Goal: Communication & Community: Answer question/provide support

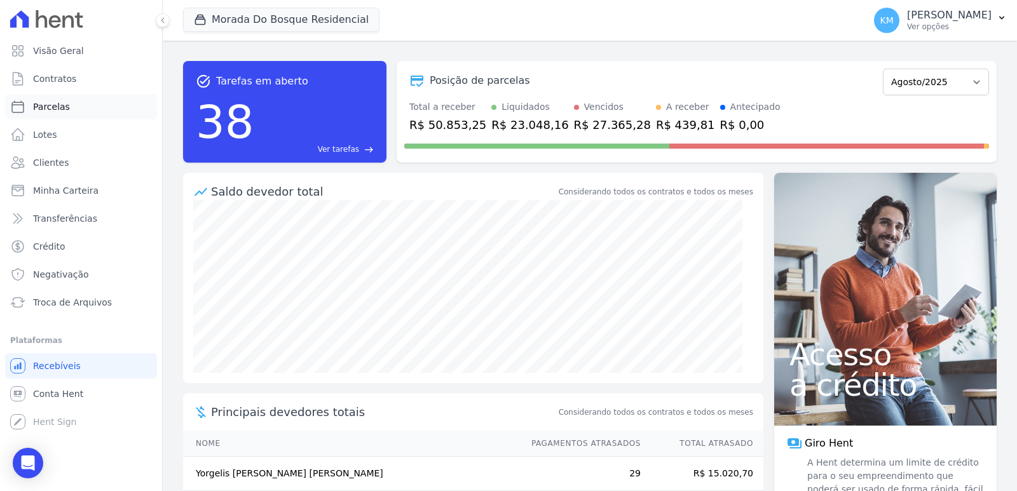
click at [79, 102] on link "Parcelas" at bounding box center [81, 106] width 152 height 25
select select
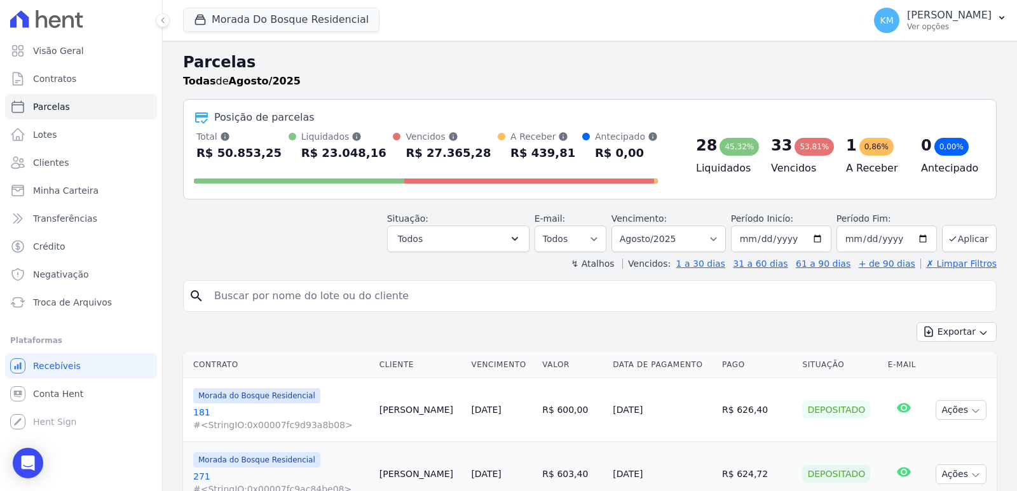
drag, startPoint x: 414, startPoint y: 311, endPoint x: 400, endPoint y: 308, distance: 13.7
click at [352, 299] on input "search" at bounding box center [599, 295] width 784 height 25
type input "liriel"
select select
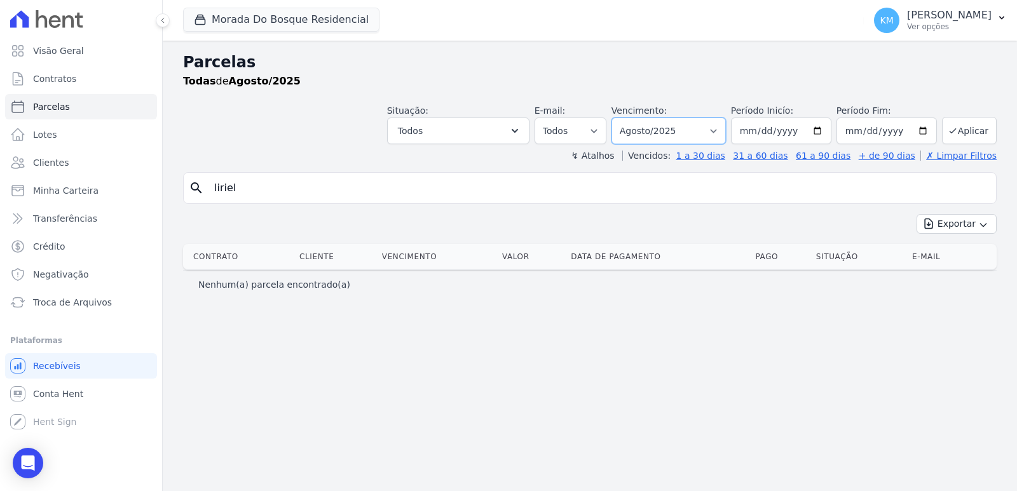
click at [671, 137] on select "Filtrar por período ──────── Todos os meses Janeiro/2024 Fevereiro/2024 Março/2…" at bounding box center [668, 131] width 114 height 27
select select "07/2025"
click at [629, 118] on select "Filtrar por período ──────── Todos os meses Janeiro/2024 Fevereiro/2024 Março/2…" at bounding box center [668, 131] width 114 height 27
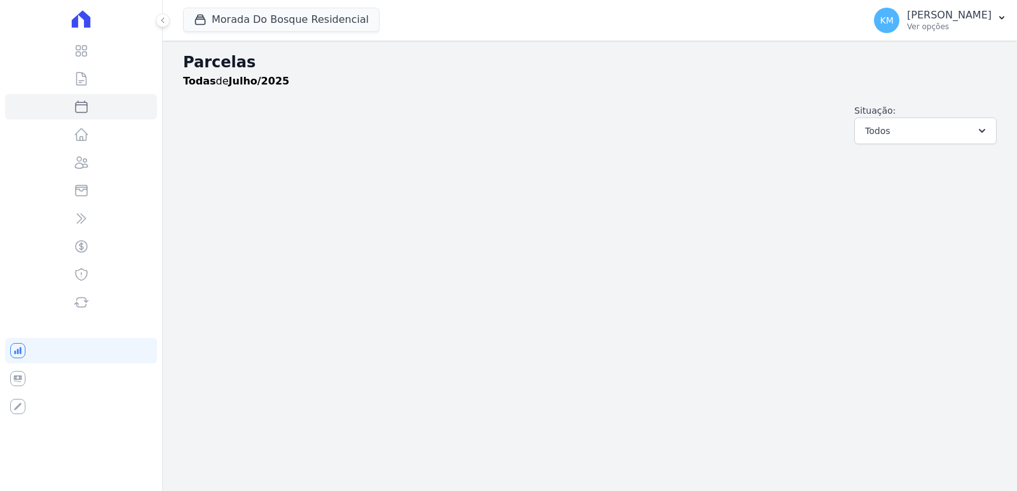
select select
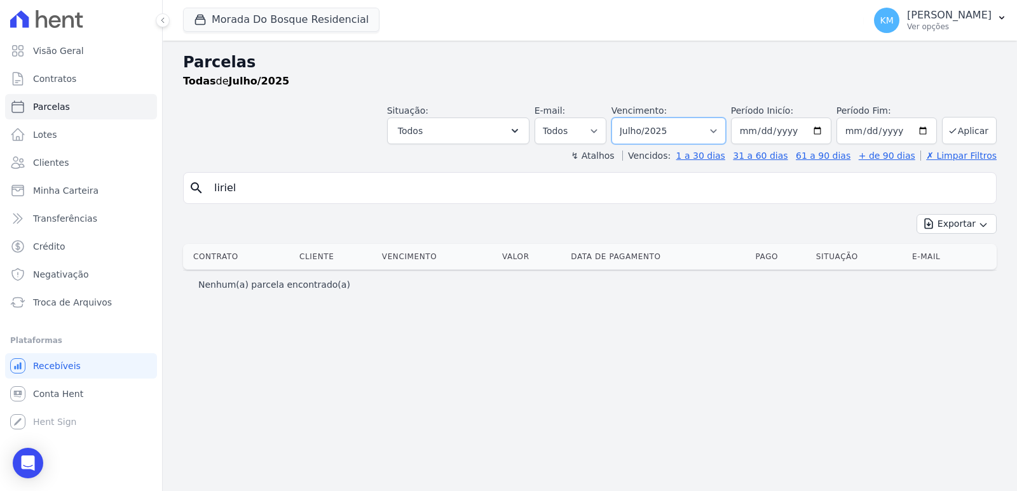
click at [686, 135] on select "Filtrar por período ──────── Todos os meses Janeiro/2024 Fevereiro/2024 Março/2…" at bounding box center [668, 131] width 114 height 27
select select "06/2025"
click at [629, 118] on select "Filtrar por período ──────── Todos os meses Janeiro/2024 Fevereiro/2024 Março/2…" at bounding box center [668, 131] width 114 height 27
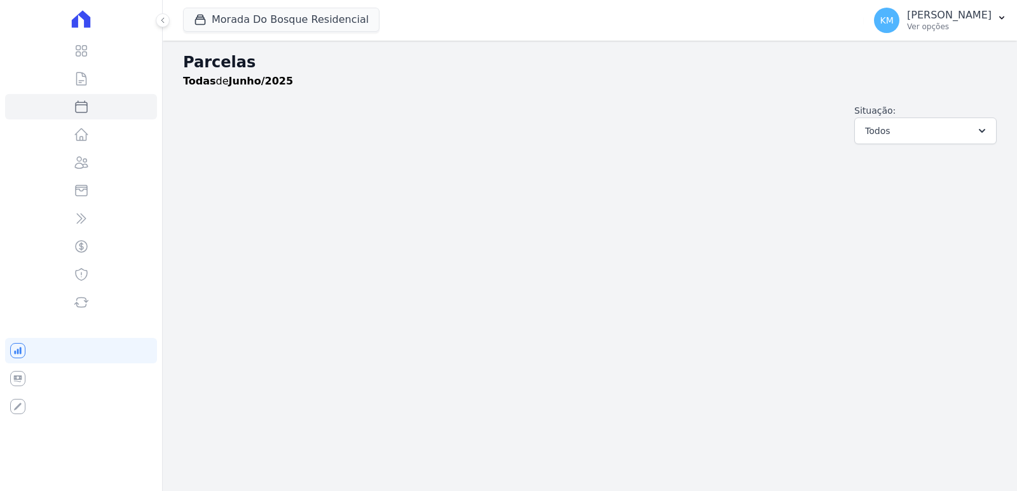
select select
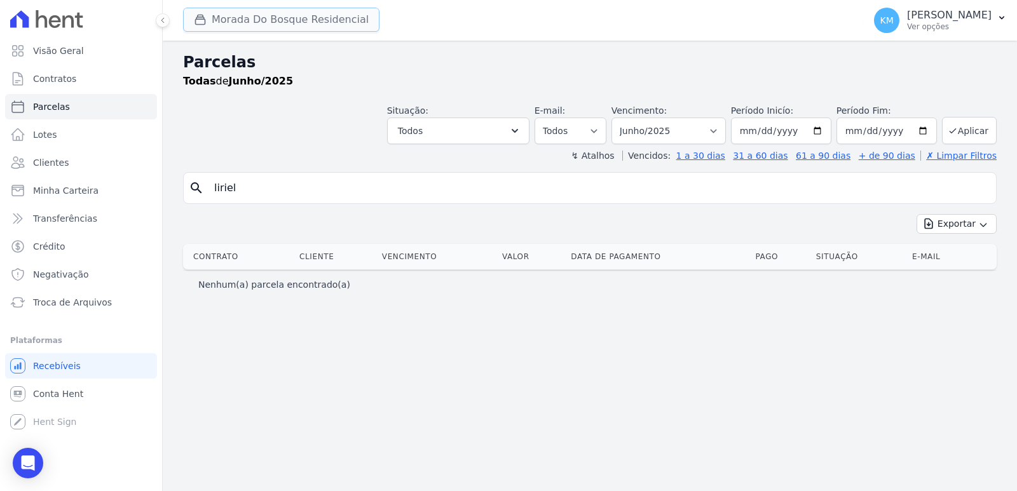
click at [257, 30] on button "Morada Do Bosque Residencial" at bounding box center [281, 20] width 196 height 24
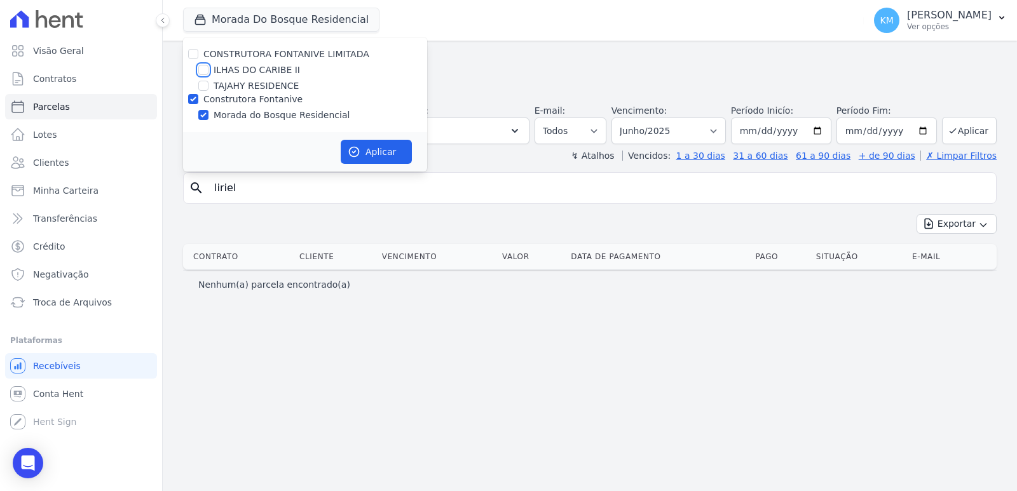
click at [204, 74] on input "ILHAS DO CARIBE II" at bounding box center [203, 70] width 10 height 10
checkbox input "true"
click at [189, 104] on input "Construtora Fontanive" at bounding box center [193, 99] width 10 height 10
checkbox input "false"
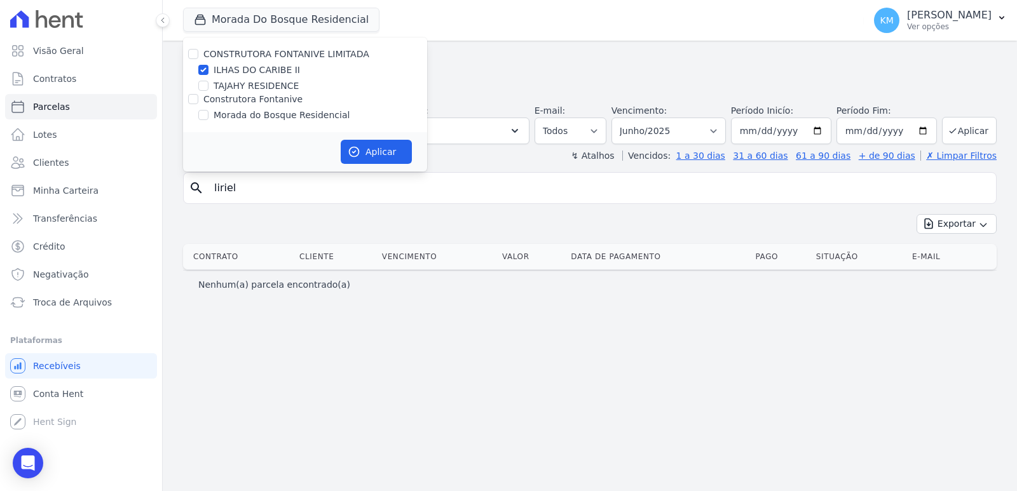
drag, startPoint x: 450, startPoint y: 160, endPoint x: 434, endPoint y: 160, distance: 16.5
click at [434, 160] on div "↯ Atalhos Vencidos: 1 a 30 dias 31 a 60 dias 61 a 90 dias + de 90 dias ✗ Limpar…" at bounding box center [589, 155] width 813 height 13
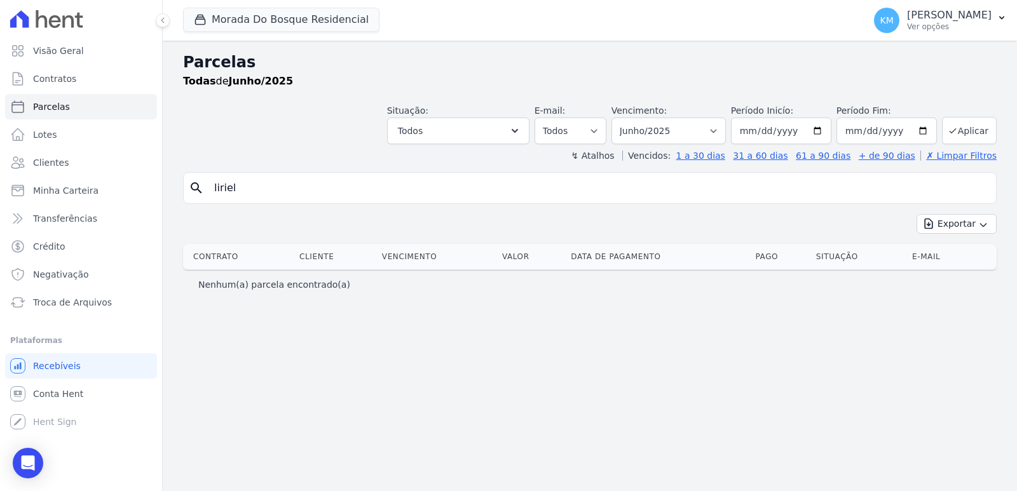
click at [371, 149] on div "↯ Atalhos Vencidos: 1 a 30 dias 31 a 60 dias 61 a 90 dias + de 90 dias ✗ Limpar…" at bounding box center [589, 155] width 813 height 13
click at [213, 3] on div "Morada Do Bosque Residencial CONSTRUTORA FONTANIVE LIMITADA ILHAS DO CARIBE II …" at bounding box center [520, 20] width 675 height 42
click at [217, 21] on button "Morada Do Bosque Residencial" at bounding box center [281, 20] width 196 height 24
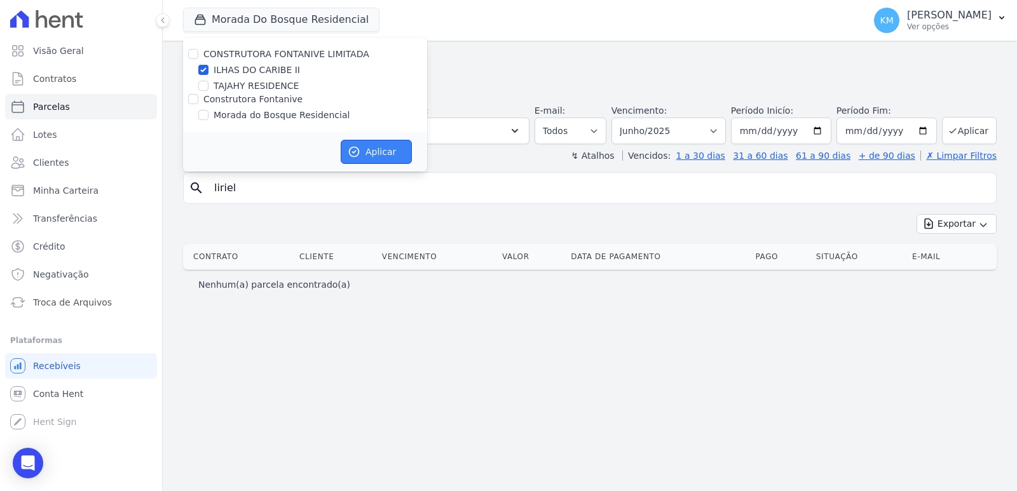
click at [353, 153] on icon "button" at bounding box center [354, 152] width 13 height 13
select select
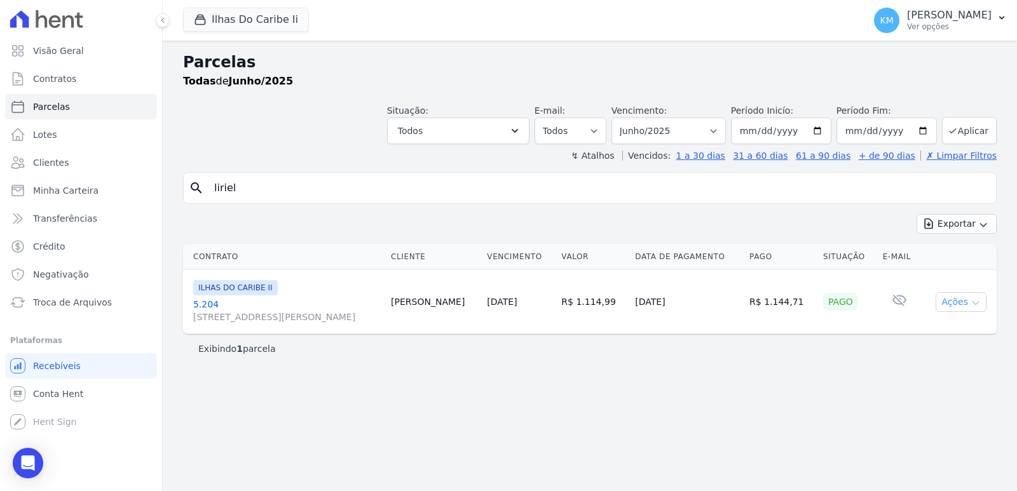
click at [976, 301] on icon "button" at bounding box center [975, 303] width 10 height 10
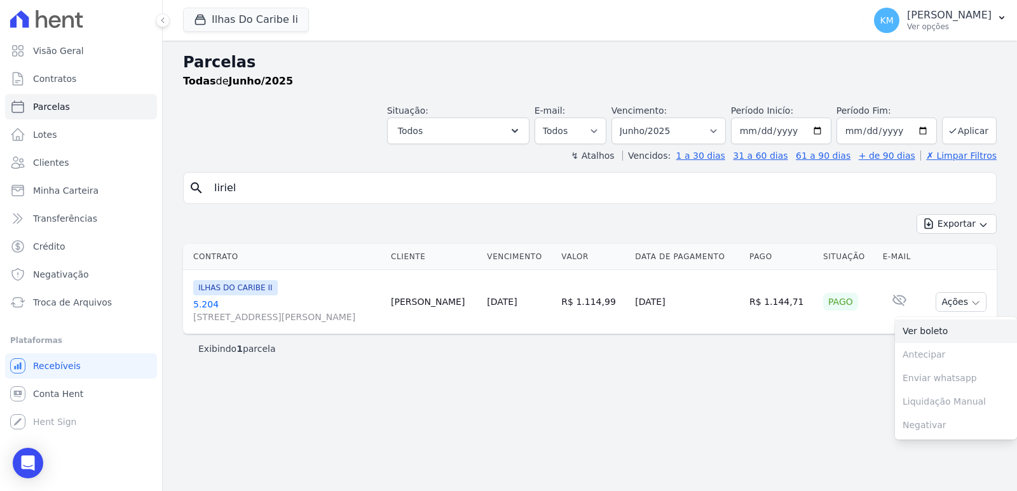
click at [906, 332] on link "Ver boleto" at bounding box center [956, 332] width 122 height 24
click at [205, 301] on link "5.204 Rua Jornalista Octávio Secundino, 384, Bom Retiro" at bounding box center [286, 310] width 187 height 25
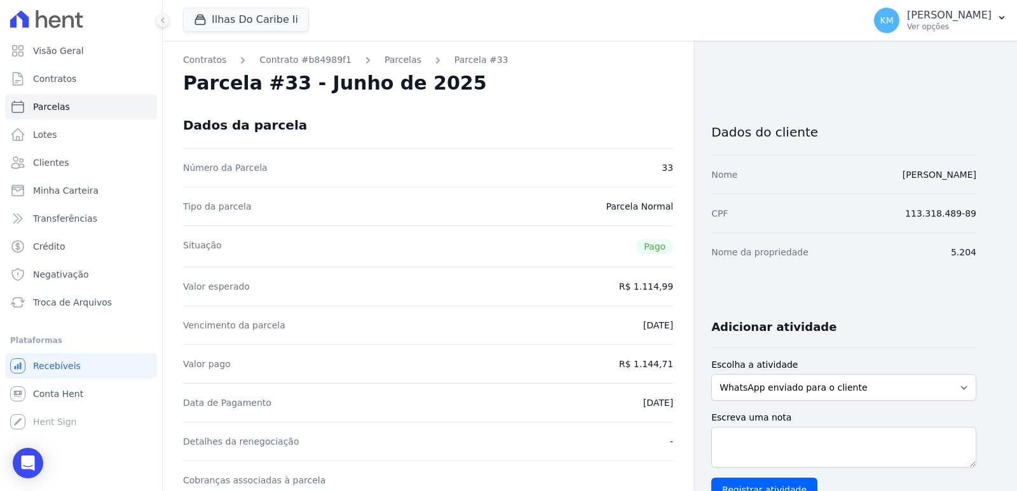
select select
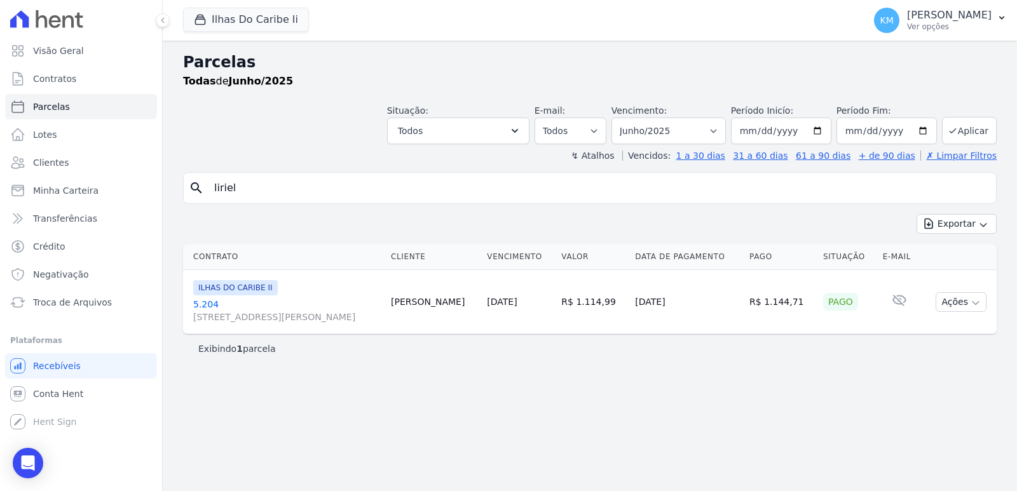
click at [206, 301] on link "5.204 Rua Jornalista Octávio Secundino, 384, Bom Retiro" at bounding box center [286, 310] width 187 height 25
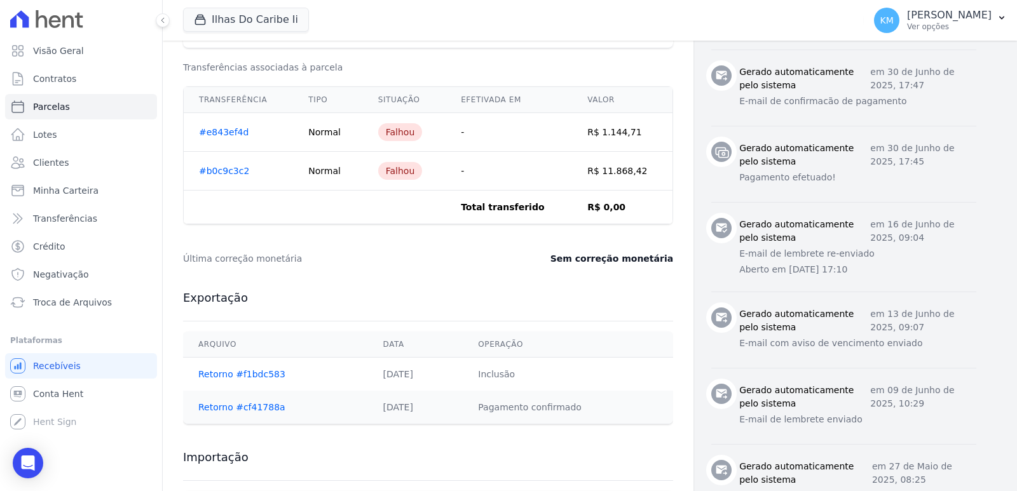
scroll to position [508, 0]
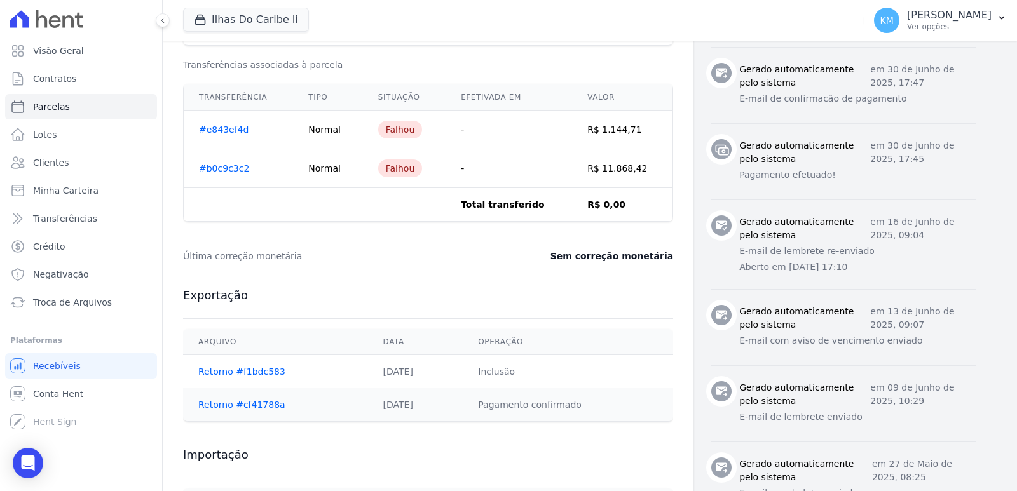
drag, startPoint x: 588, startPoint y: 116, endPoint x: 658, endPoint y: 134, distance: 72.7
click at [658, 134] on td "R$ 1.144,71" at bounding box center [622, 130] width 100 height 39
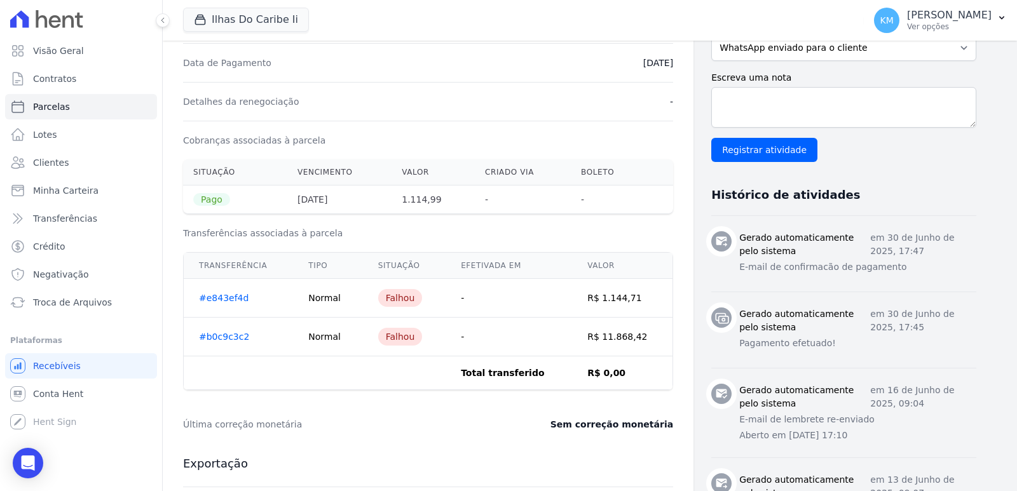
scroll to position [318, 0]
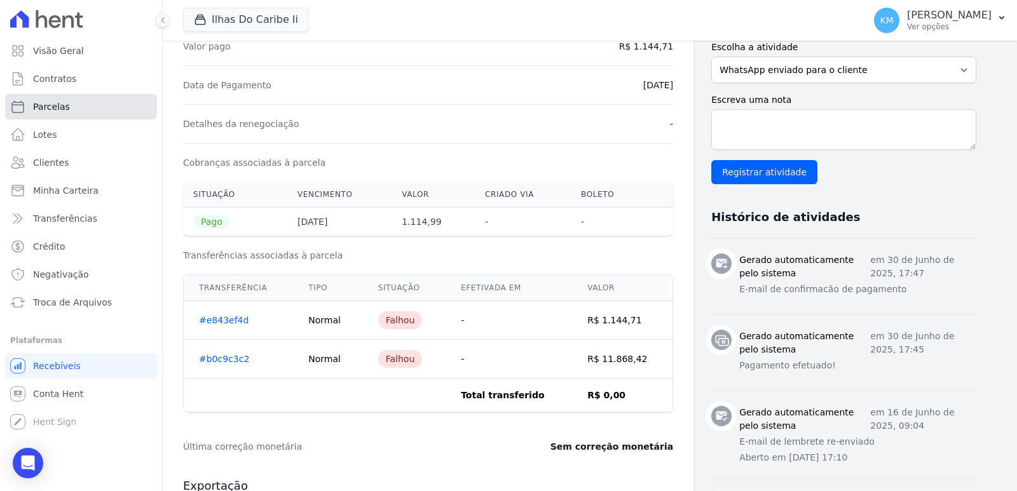
click at [90, 111] on link "Parcelas" at bounding box center [81, 106] width 152 height 25
select select
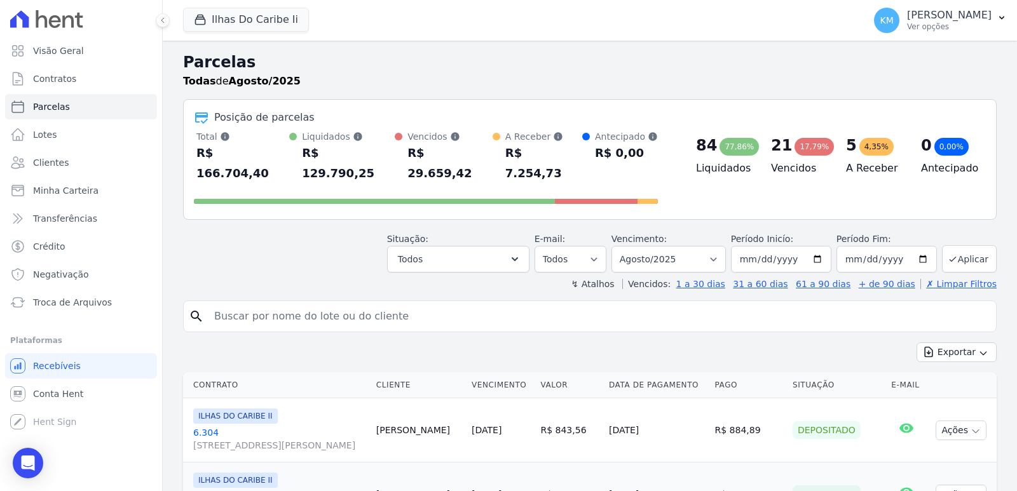
click at [255, 342] on div "Exportar Exportar PDF Exportar CSV" at bounding box center [589, 357] width 813 height 30
click at [251, 310] on div "search" at bounding box center [589, 317] width 813 height 32
click at [245, 306] on input "search" at bounding box center [599, 316] width 784 height 25
type input "alisson de al"
click at [916, 342] on button "Exportar" at bounding box center [956, 352] width 80 height 20
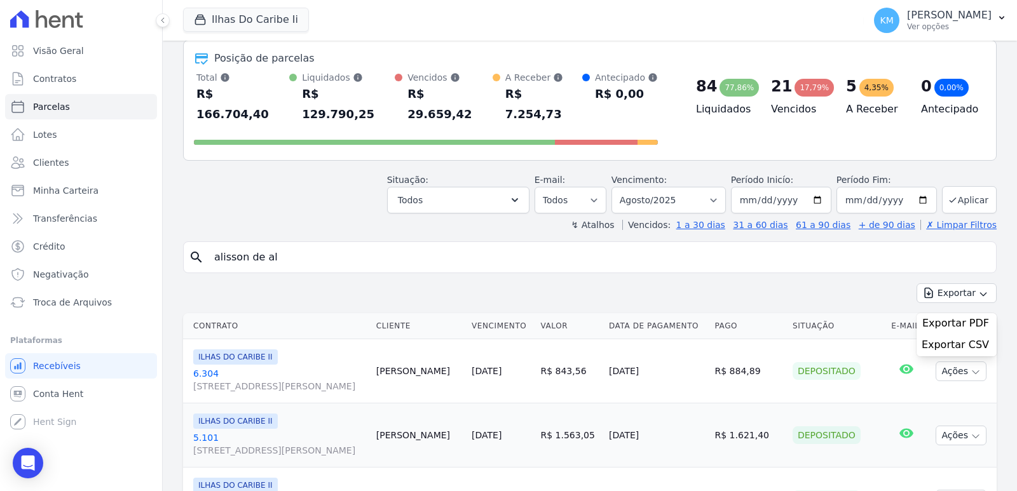
scroll to position [127, 0]
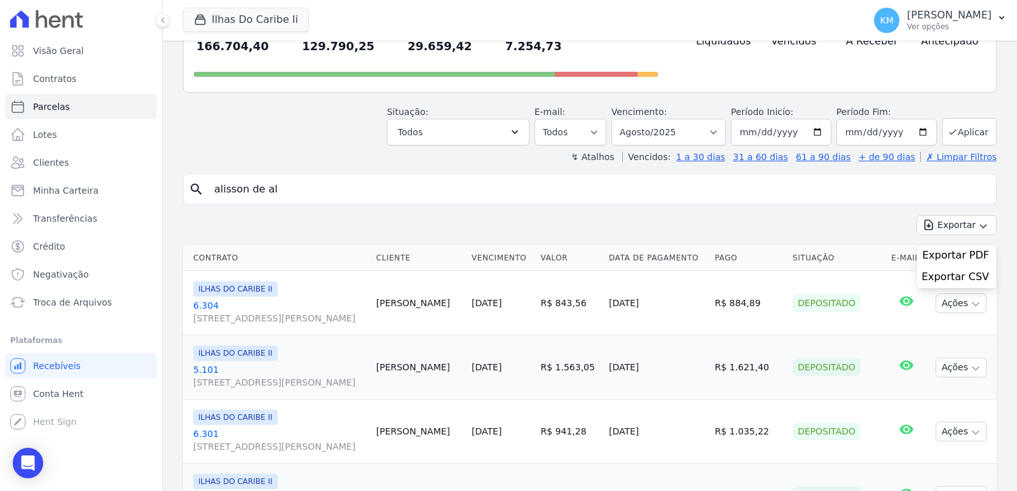
drag, startPoint x: 313, startPoint y: 186, endPoint x: 302, endPoint y: 179, distance: 12.3
click at [285, 177] on input "alisson de al" at bounding box center [599, 189] width 784 height 25
select select
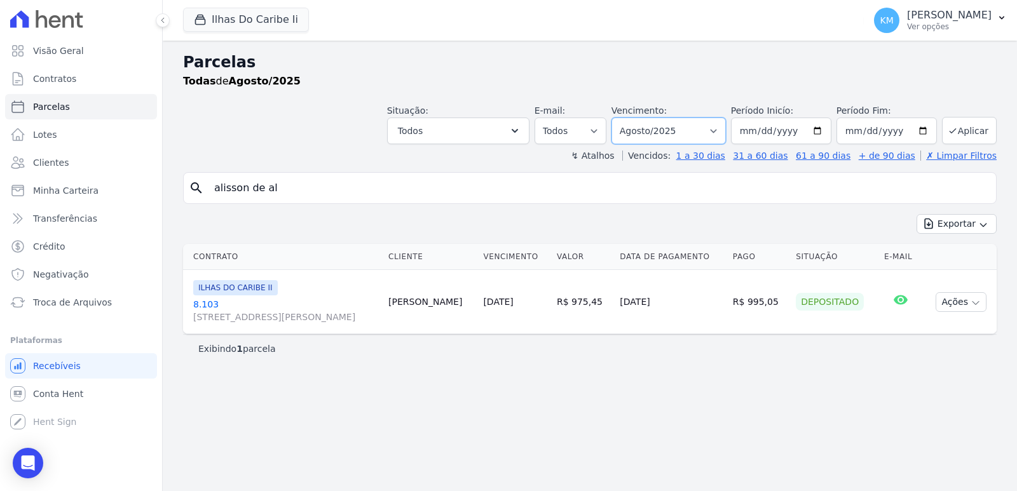
click at [677, 126] on select "[GEOGRAPHIC_DATA] por período ──────── Todos os meses Agosto/2022 Setembro/2022…" at bounding box center [668, 131] width 114 height 27
select select "07/2025"
click at [629, 118] on select "[GEOGRAPHIC_DATA] por período ──────── Todos os meses Agosto/2022 Setembro/2022…" at bounding box center [668, 131] width 114 height 27
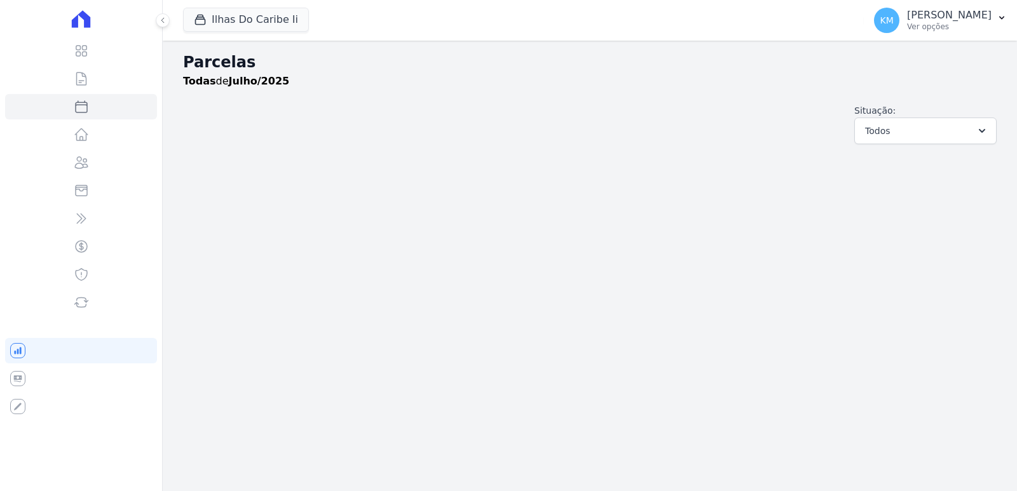
select select
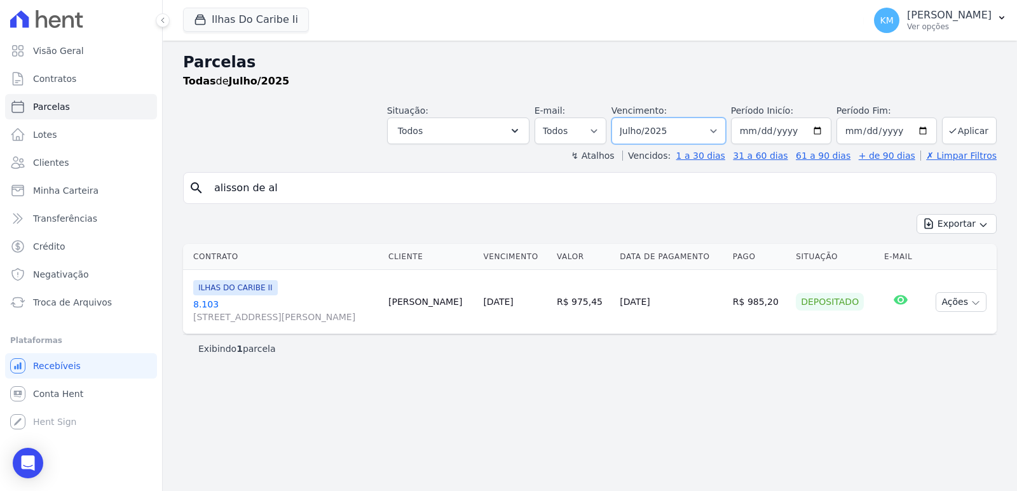
drag, startPoint x: 720, startPoint y: 126, endPoint x: 707, endPoint y: 135, distance: 15.2
click at [719, 126] on select "Filtrar por período ──────── Todos os meses Agosto/2022 Setembro/2022 Outubro/2…" at bounding box center [668, 131] width 114 height 27
select select "06/2025"
click at [629, 118] on select "Filtrar por período ──────── Todos os meses Agosto/2022 Setembro/2022 Outubro/2…" at bounding box center [668, 131] width 114 height 27
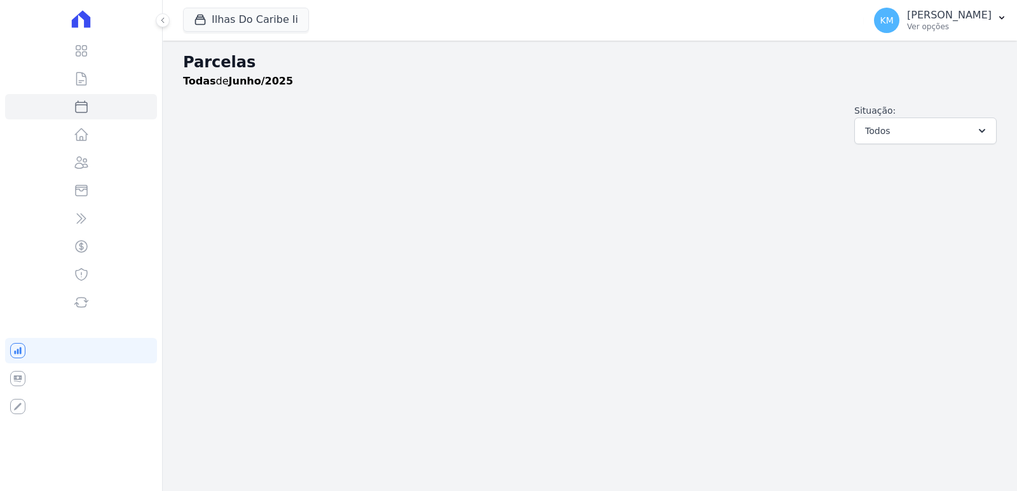
select select
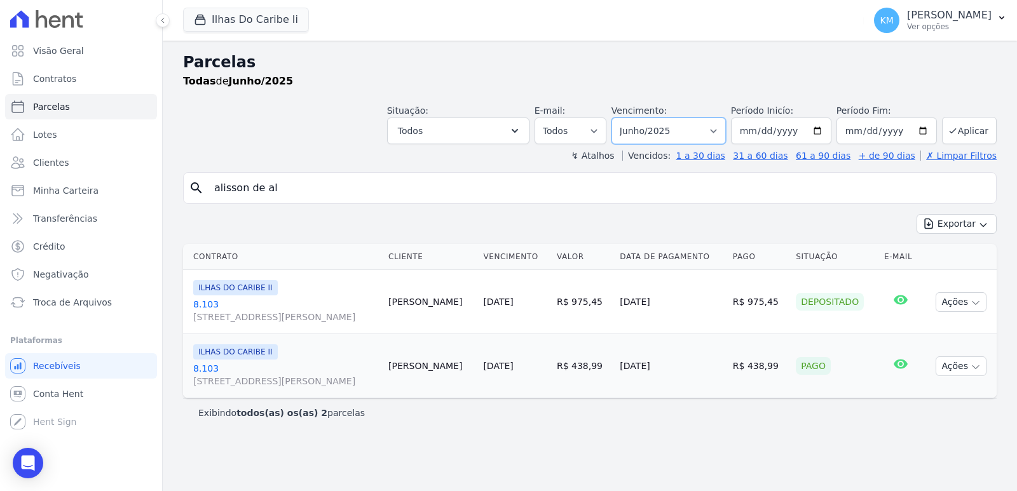
click at [655, 126] on select "[GEOGRAPHIC_DATA] por período ──────── Todos os meses Agosto/2022 Setembro/2022…" at bounding box center [668, 131] width 114 height 27
select select "09/2025"
click at [629, 118] on select "[GEOGRAPHIC_DATA] por período ──────── Todos os meses Agosto/2022 Setembro/2022…" at bounding box center [668, 131] width 114 height 27
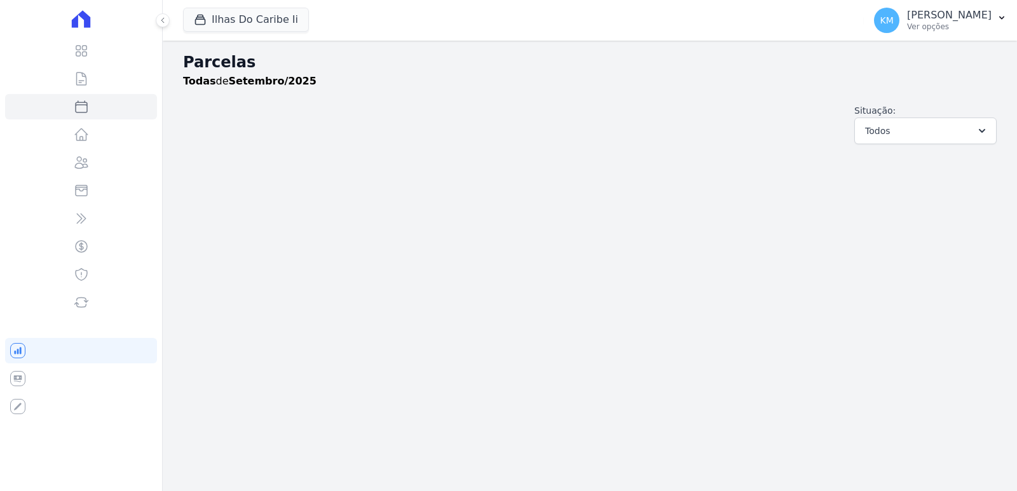
select select
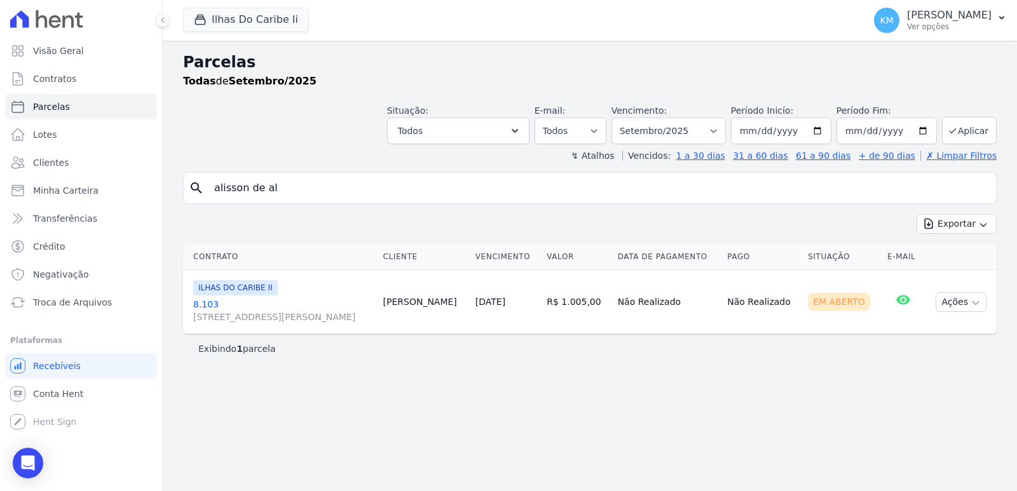
select select
drag, startPoint x: 283, startPoint y: 191, endPoint x: 42, endPoint y: 147, distance: 245.3
click at [42, 147] on div "Visão Geral Contratos Parcelas Lotes Clientes Minha Carteira Transferências Cré…" at bounding box center [508, 245] width 1017 height 491
type input "LIRIEL"
select select
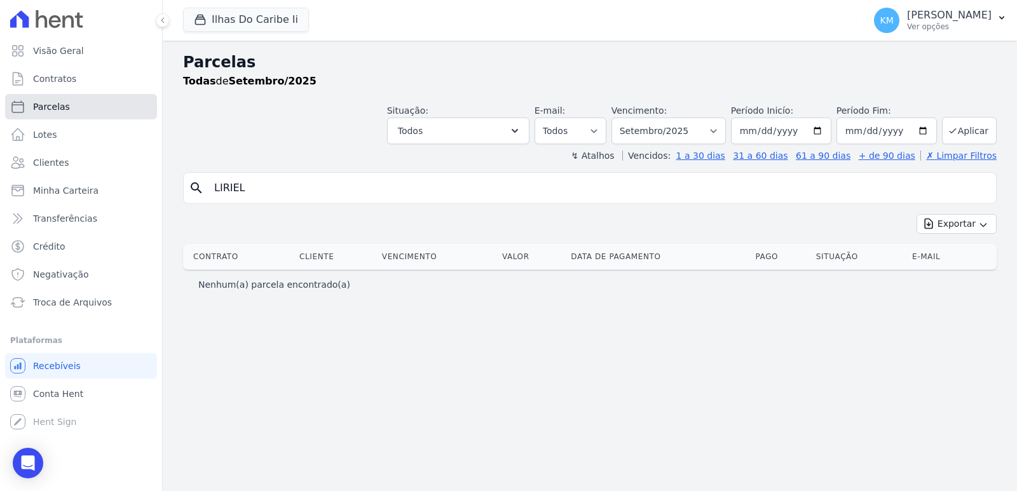
click at [61, 109] on span "Parcelas" at bounding box center [51, 106] width 37 height 13
click at [62, 109] on span "Parcelas" at bounding box center [51, 106] width 37 height 13
select select
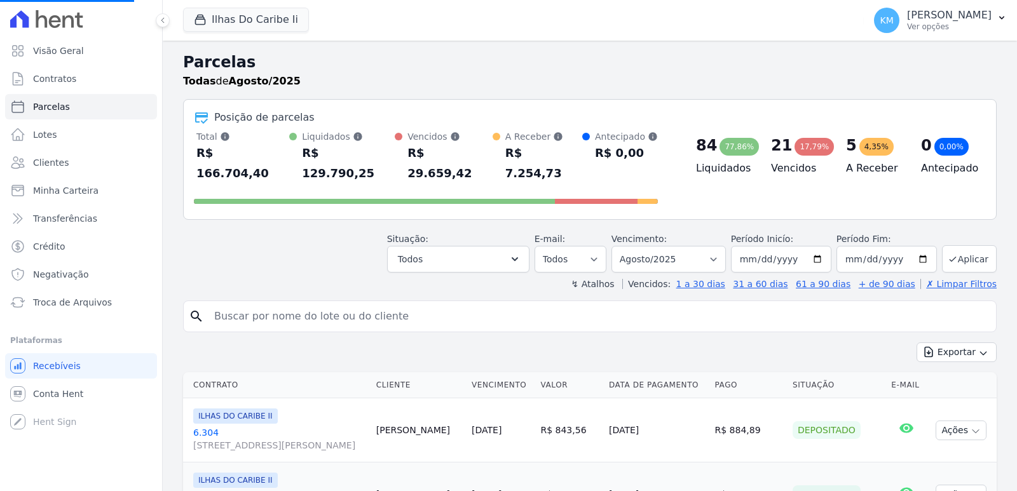
select select
click at [261, 304] on input "search" at bounding box center [599, 316] width 784 height 25
type input "LIRIEL"
select select
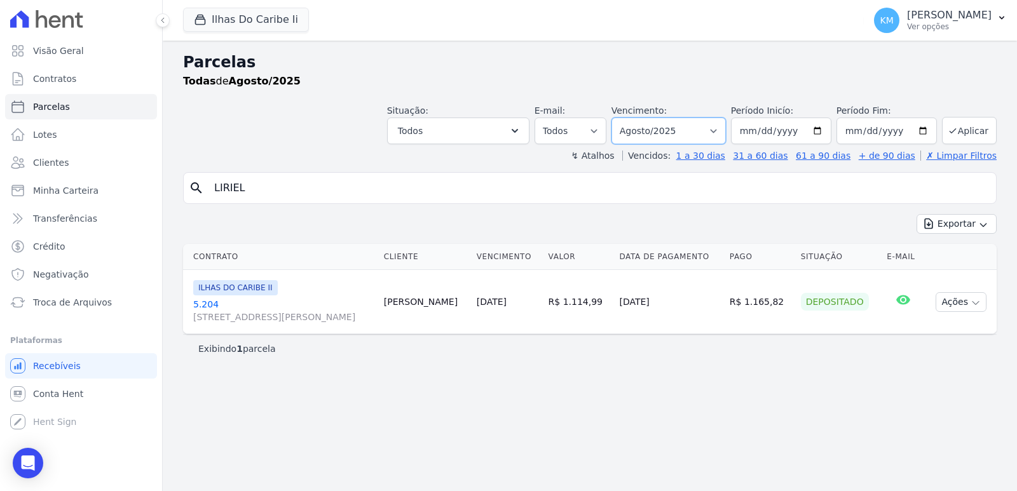
click at [677, 131] on select "Filtrar por período ──────── Todos os meses Agosto/2022 Setembro/2022 Outubro/2…" at bounding box center [668, 131] width 114 height 27
select select "06/2025"
click at [629, 118] on select "Filtrar por período ──────── Todos os meses Agosto/2022 Setembro/2022 Outubro/2…" at bounding box center [668, 131] width 114 height 27
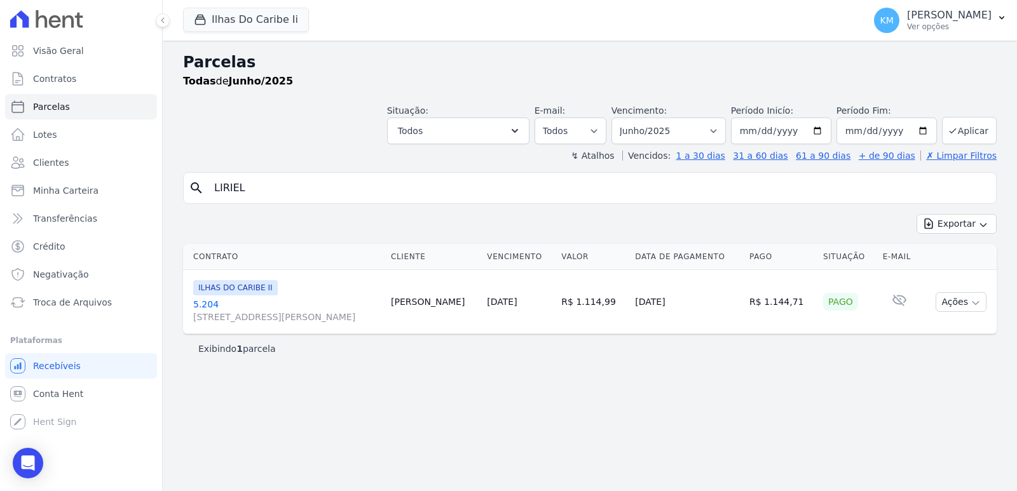
select select
click at [961, 312] on td "Ações Ver boleto [GEOGRAPHIC_DATA] Antecipação não disponível Enviar whatsapp N…" at bounding box center [958, 302] width 75 height 64
click at [961, 307] on button "Ações" at bounding box center [960, 302] width 51 height 20
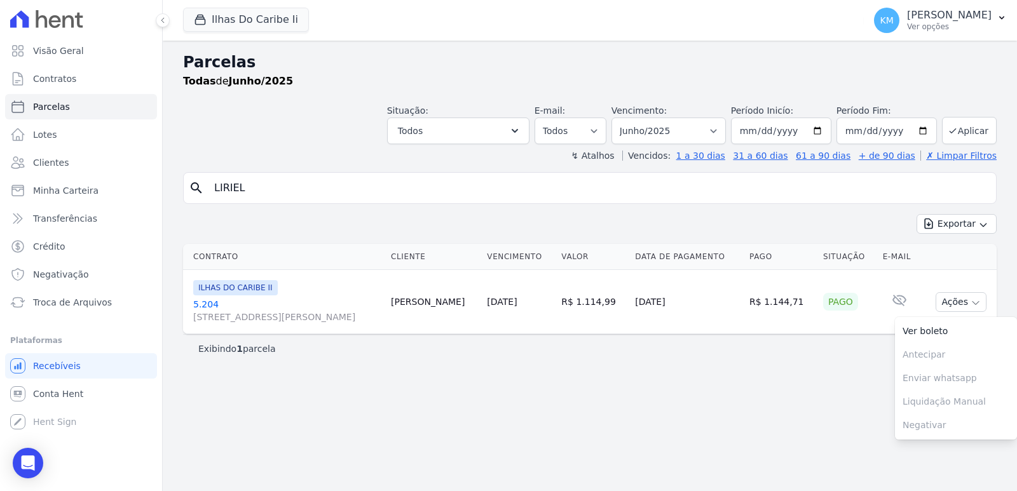
click at [201, 303] on link "5.204 [STREET_ADDRESS][PERSON_NAME], Bom Retiro" at bounding box center [286, 310] width 187 height 25
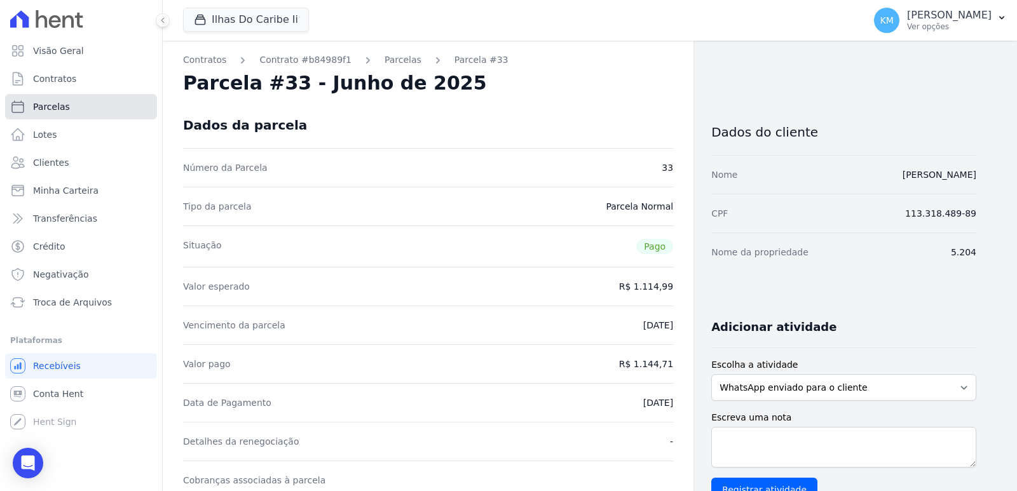
click at [116, 105] on link "Parcelas" at bounding box center [81, 106] width 152 height 25
select select
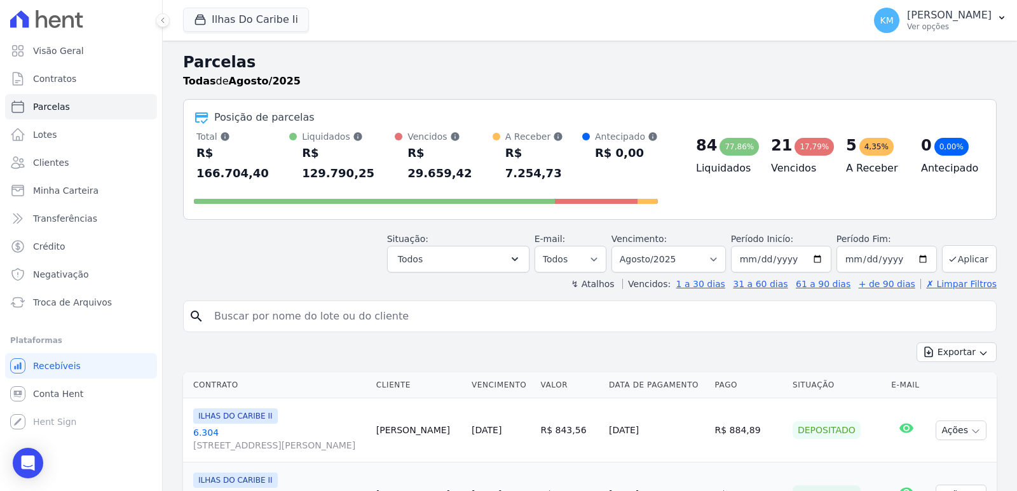
drag, startPoint x: 297, startPoint y: 284, endPoint x: 307, endPoint y: 294, distance: 13.5
click at [306, 304] on input "search" at bounding box center [599, 316] width 784 height 25
click at [307, 304] on input "search" at bounding box center [599, 316] width 784 height 25
type input "ALISSON DE ALMEI"
select select
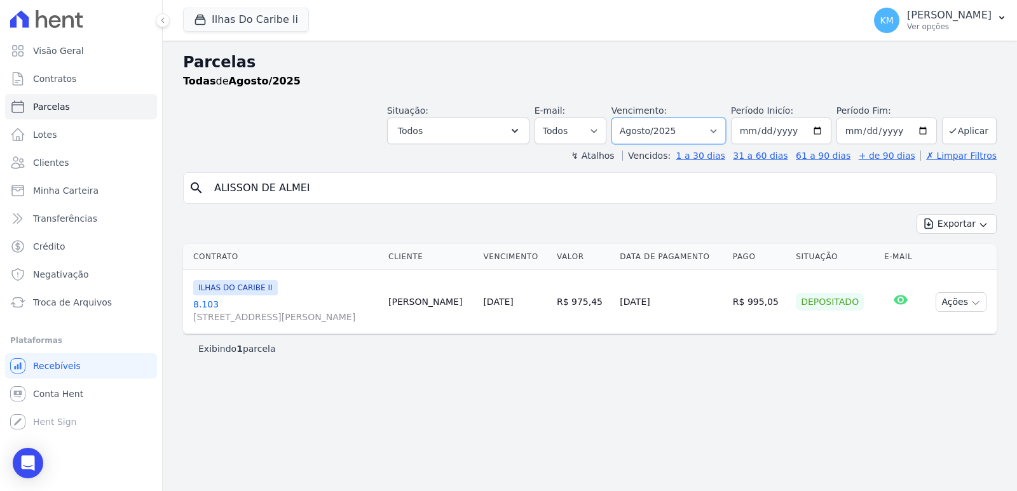
click at [674, 136] on select "[GEOGRAPHIC_DATA] por período ──────── Todos os meses Agosto/2022 Setembro/2022…" at bounding box center [668, 131] width 114 height 27
select select "06/2025"
click at [629, 118] on select "[GEOGRAPHIC_DATA] por período ──────── Todos os meses Agosto/2022 Setembro/2022…" at bounding box center [668, 131] width 114 height 27
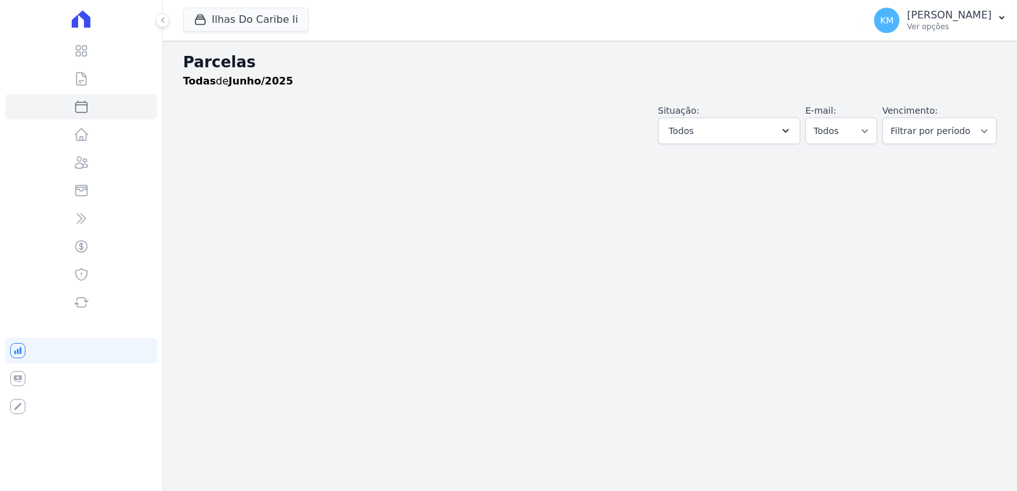
select select
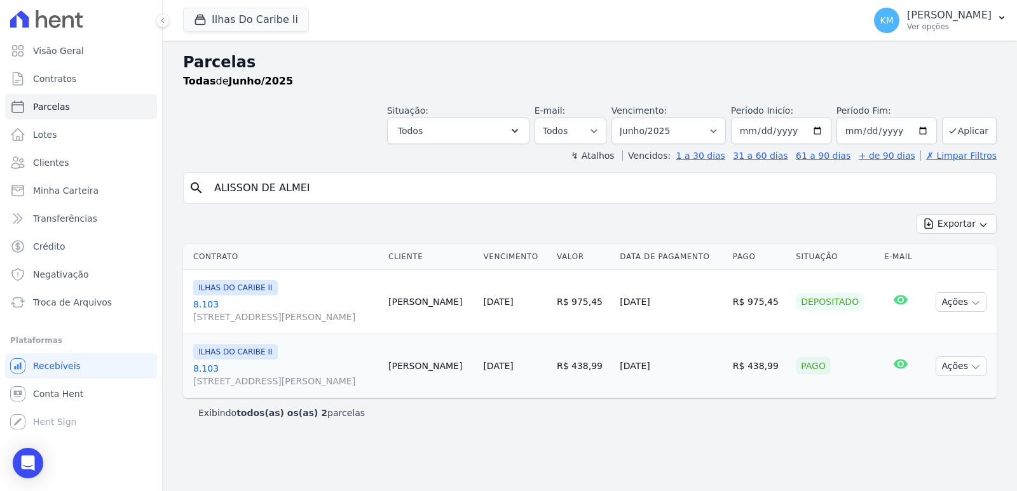
click at [203, 373] on link "8.103 [STREET_ADDRESS][PERSON_NAME], Bom Retiro" at bounding box center [285, 374] width 185 height 25
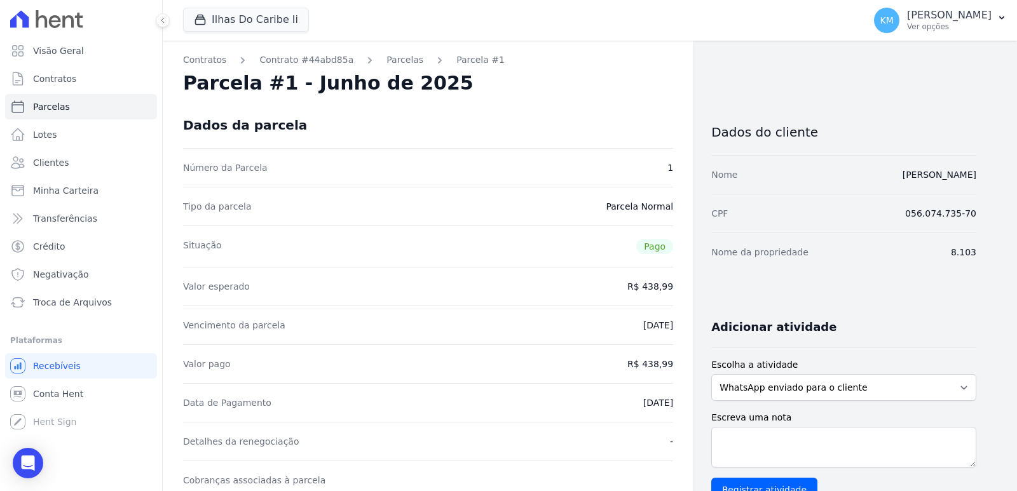
click at [209, 365] on dt "Valor pago" at bounding box center [207, 364] width 48 height 13
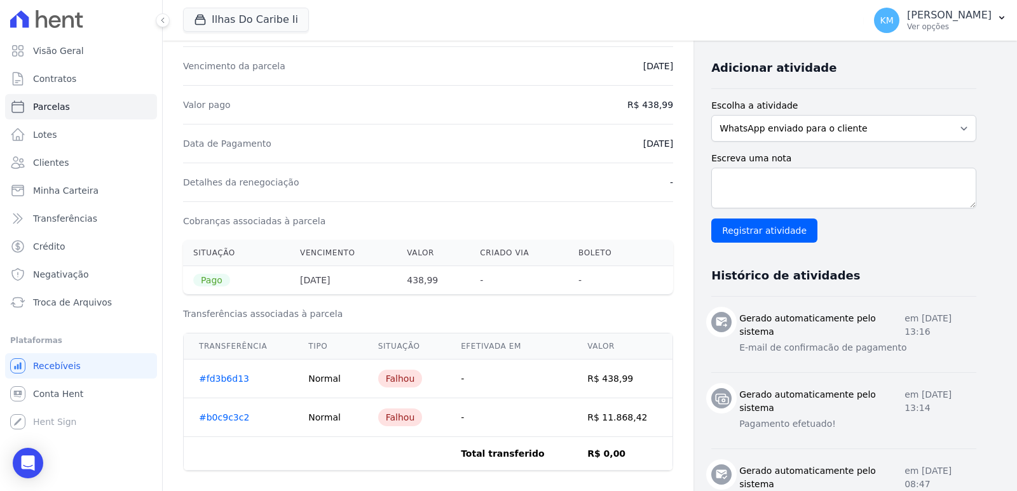
scroll to position [381, 0]
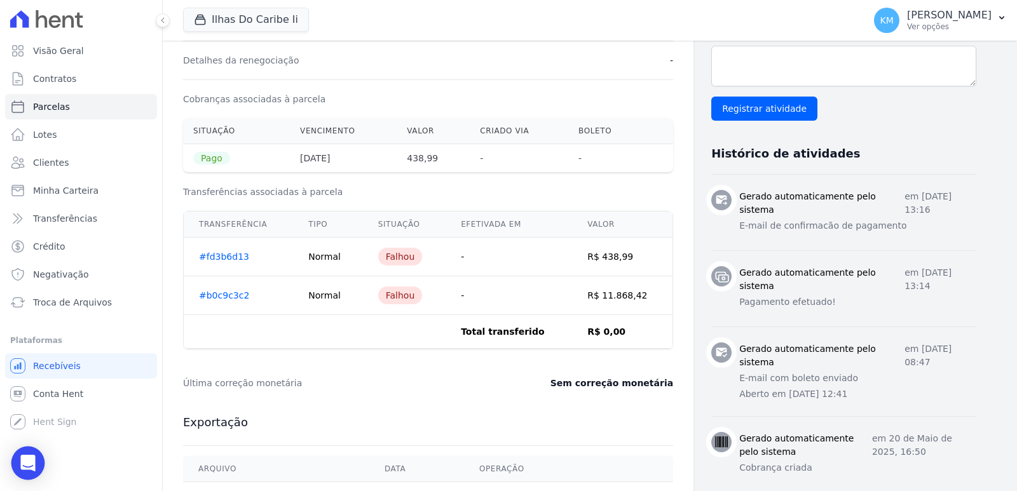
click at [29, 461] on icon "Open Intercom Messenger" at bounding box center [27, 463] width 15 height 17
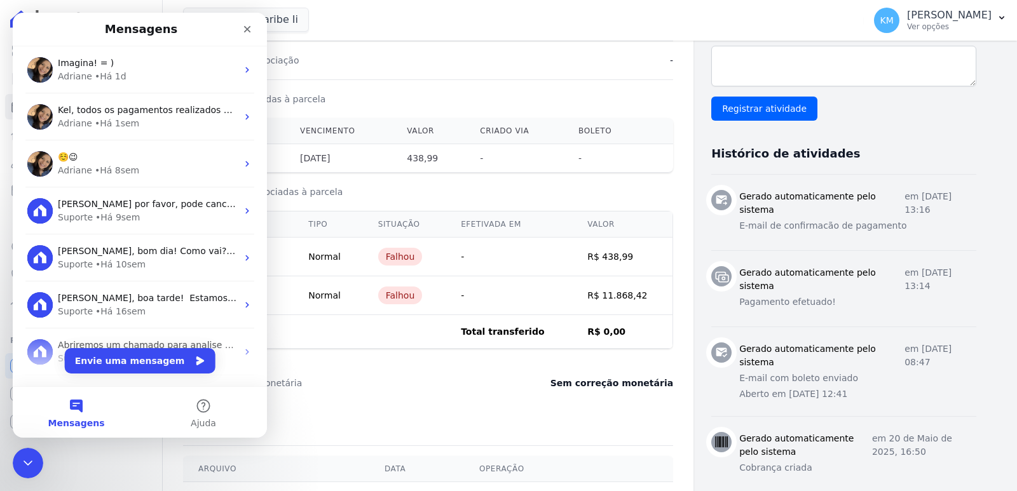
scroll to position [0, 0]
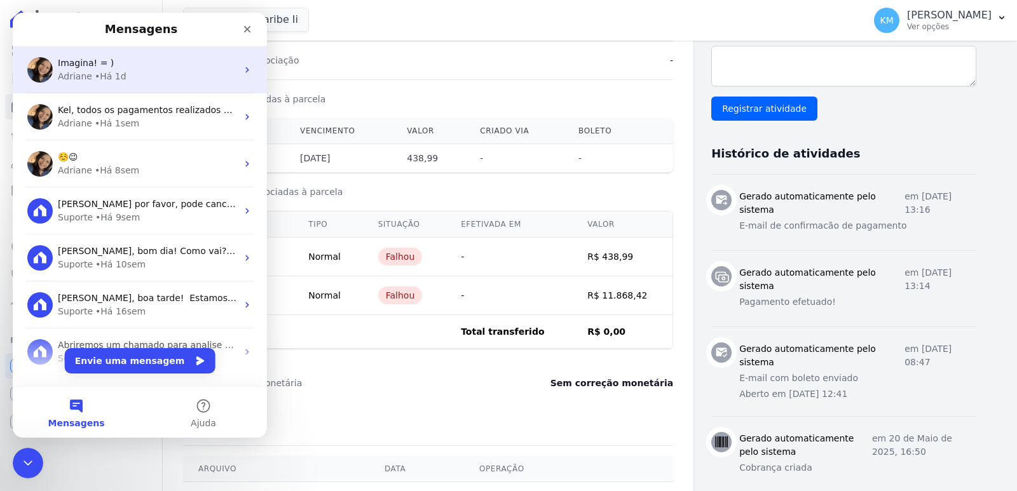
click at [132, 83] on div "Adriane • Há 1d" at bounding box center [147, 76] width 179 height 13
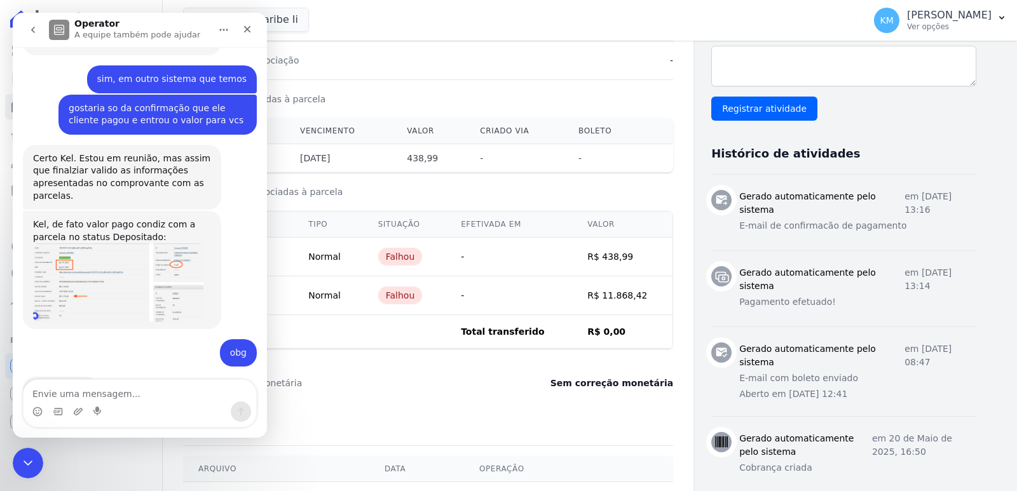
scroll to position [2401, 0]
click at [134, 399] on textarea "Envie uma mensagem..." at bounding box center [140, 391] width 233 height 22
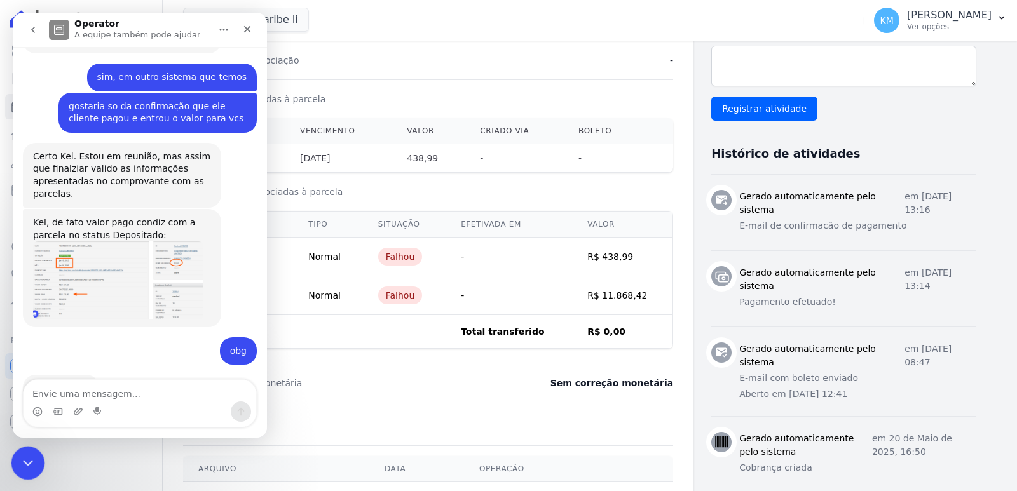
click at [29, 456] on icon "Encerramento do Messenger da Intercom" at bounding box center [25, 461] width 15 height 15
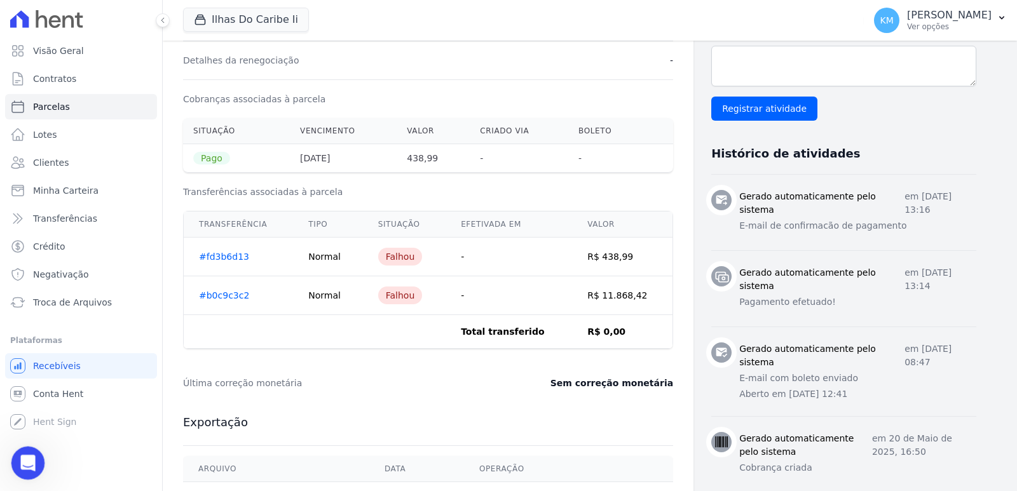
click at [17, 457] on div "Abertura do Messenger da Intercom" at bounding box center [26, 461] width 42 height 42
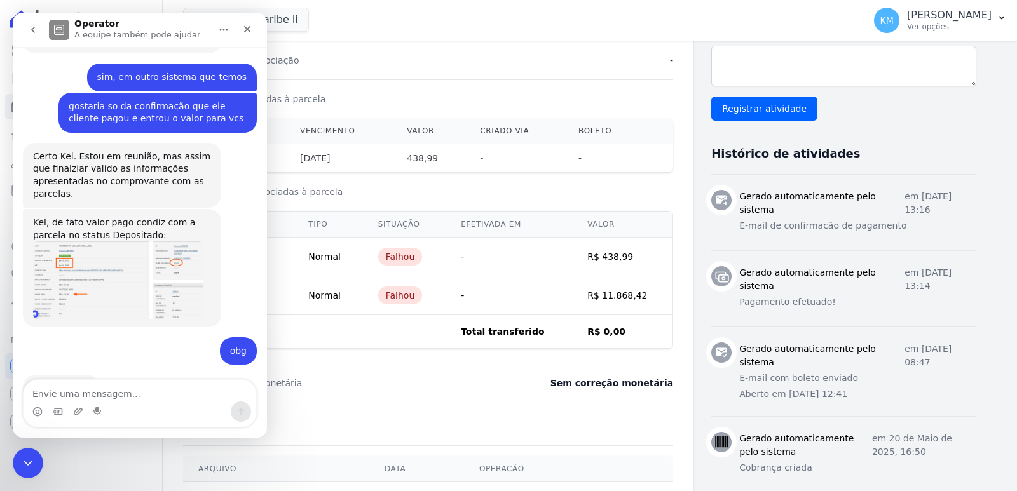
click at [154, 402] on div "Messenger da Intercom" at bounding box center [140, 412] width 233 height 20
click at [116, 388] on textarea "Envie uma mensagem..." at bounding box center [140, 391] width 233 height 22
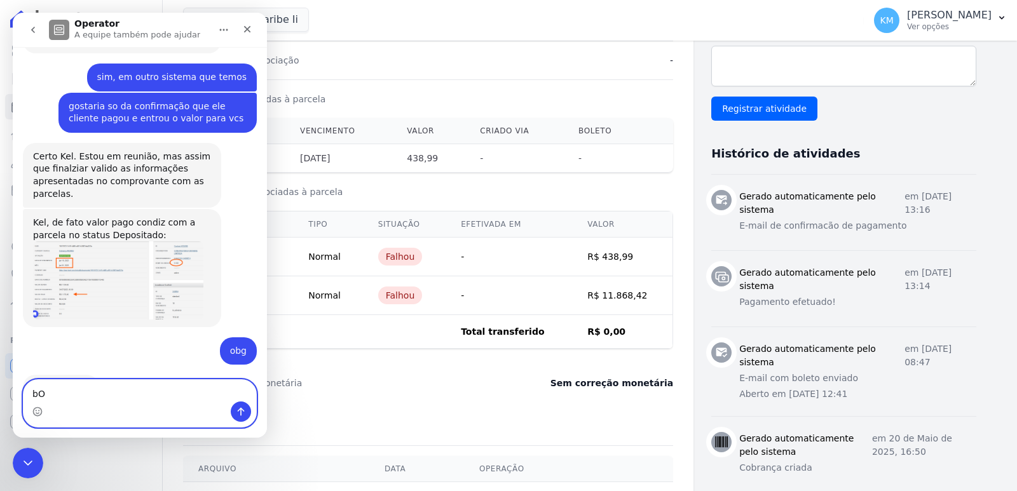
type textarea "b"
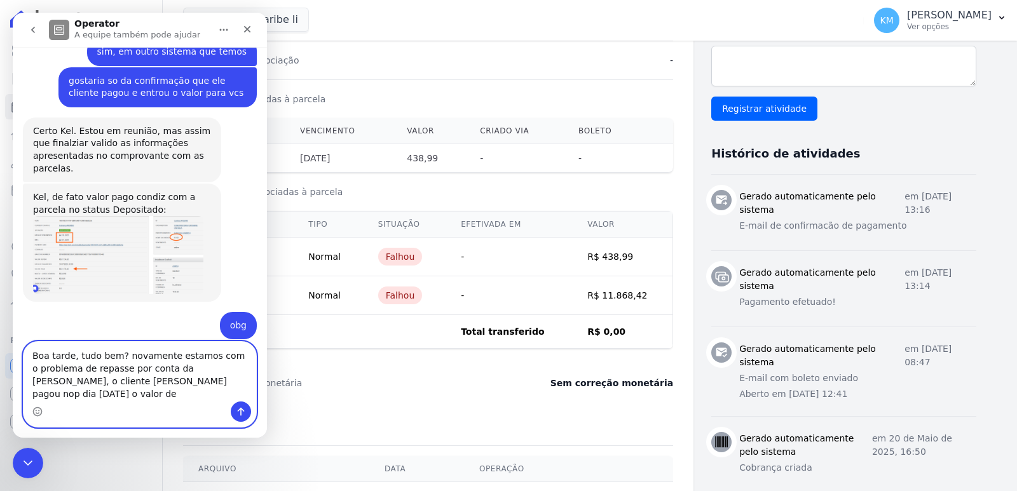
scroll to position [2439, 0]
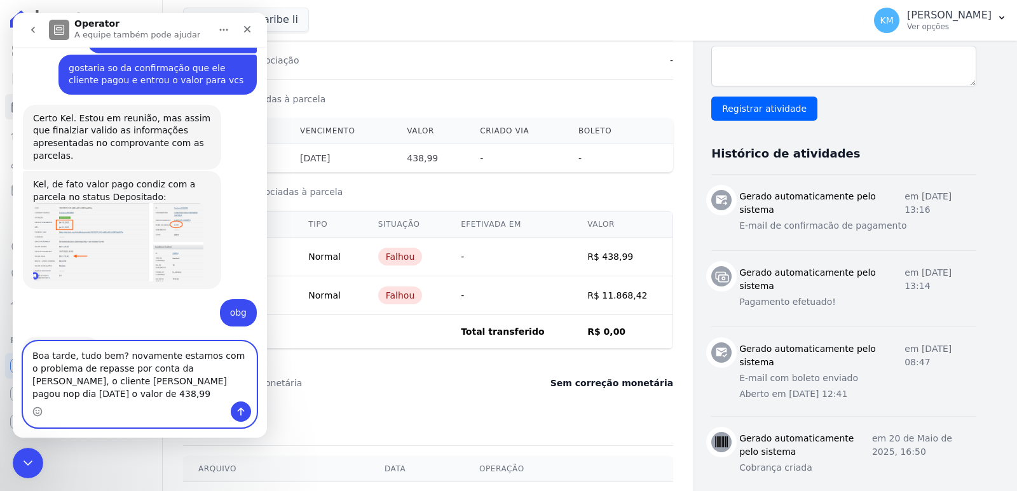
click at [152, 384] on textarea "Boa tarde, tudo bem? novamente estamos com o problema de repasse por conta da H…" at bounding box center [140, 372] width 233 height 60
click at [96, 398] on textarea "Boa tarde, tudo bem? novamente estamos com o problema de repasse por conta da H…" at bounding box center [140, 372] width 233 height 60
type textarea "Boa tarde, tudo bem? novamente estamos com o problema de repasse por conta da H…"
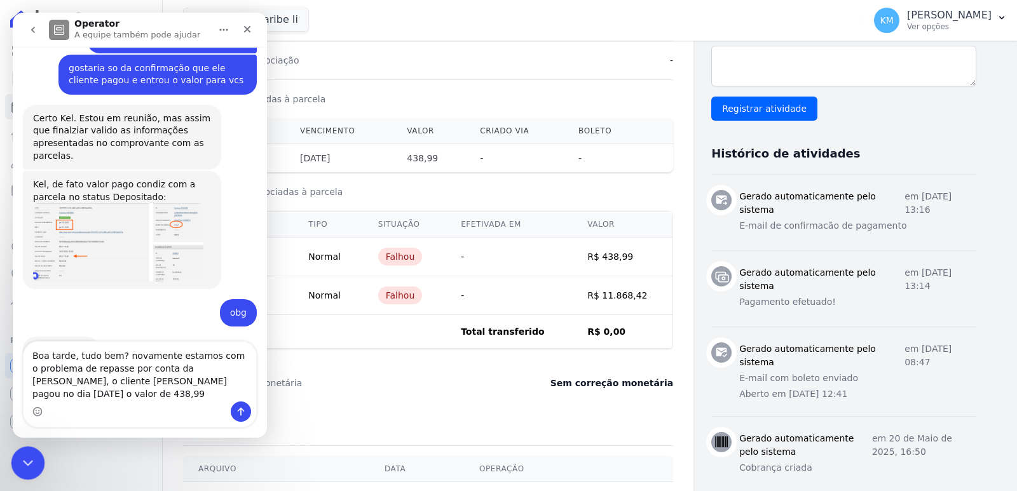
click at [29, 456] on icon "Encerramento do Messenger da Intercom" at bounding box center [25, 461] width 15 height 15
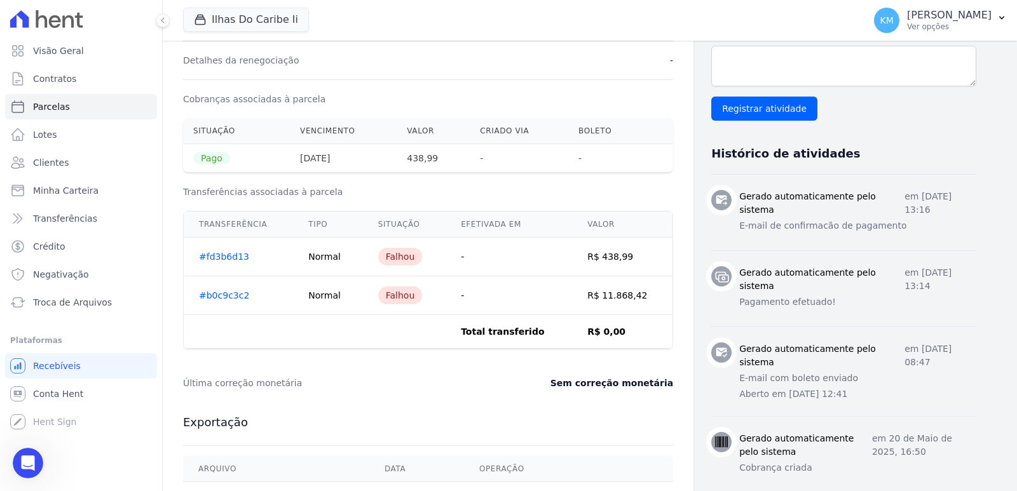
scroll to position [0, 0]
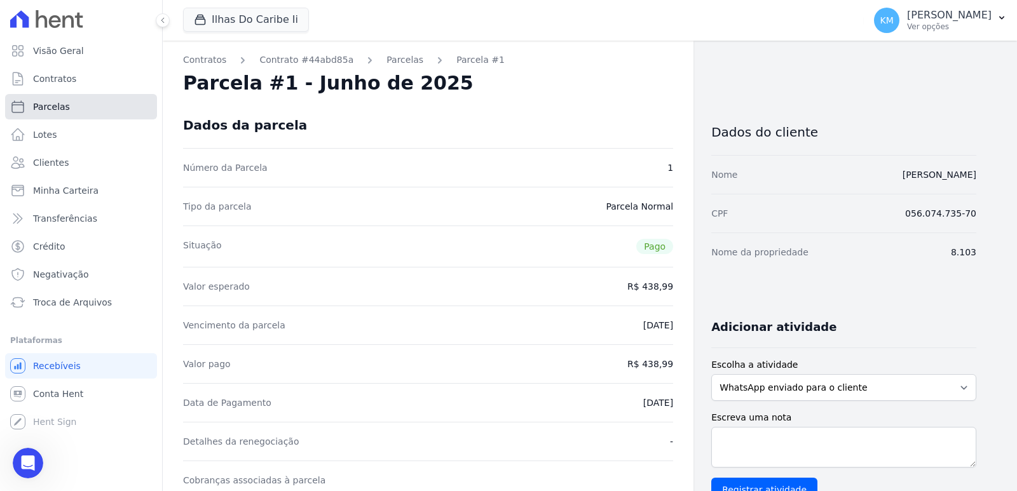
click at [52, 114] on link "Parcelas" at bounding box center [81, 106] width 152 height 25
select select
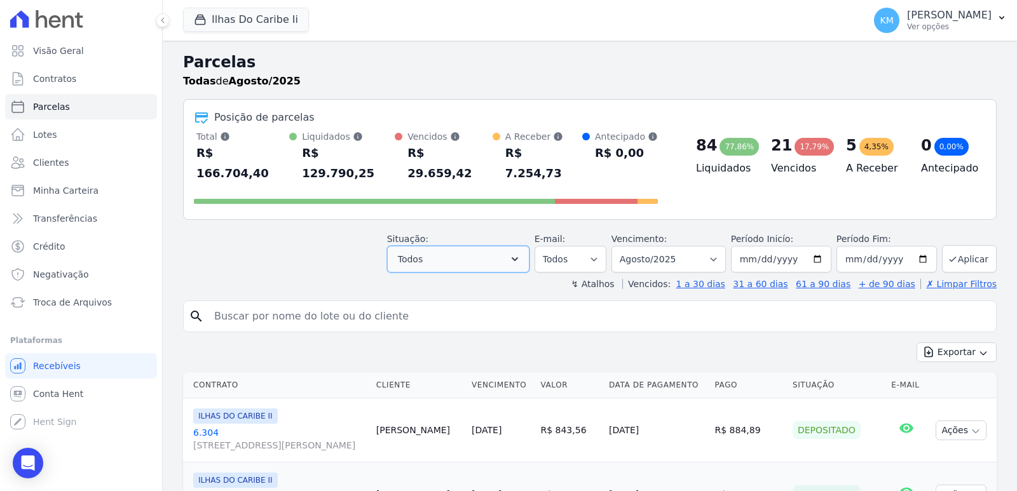
click at [501, 246] on button "Todos" at bounding box center [458, 259] width 142 height 27
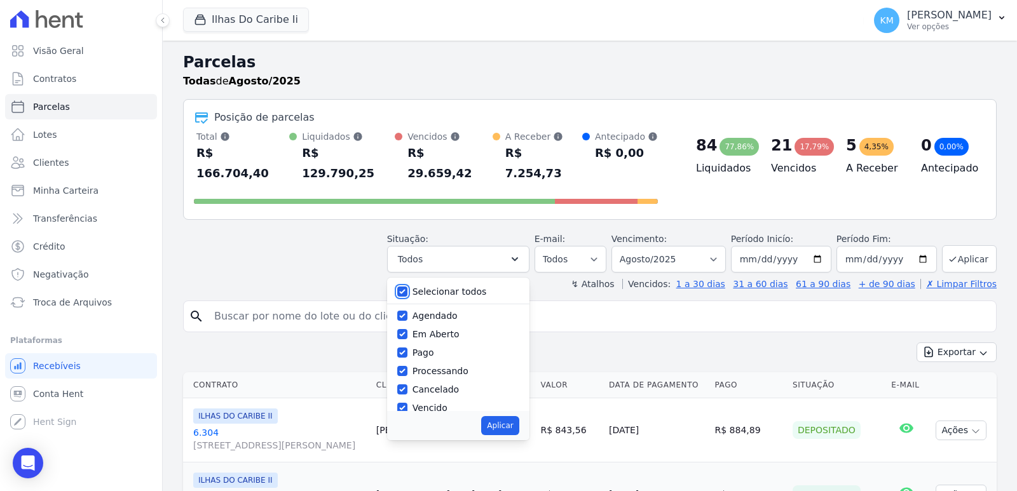
click at [407, 287] on input "Selecionar todos" at bounding box center [402, 292] width 10 height 10
checkbox input "false"
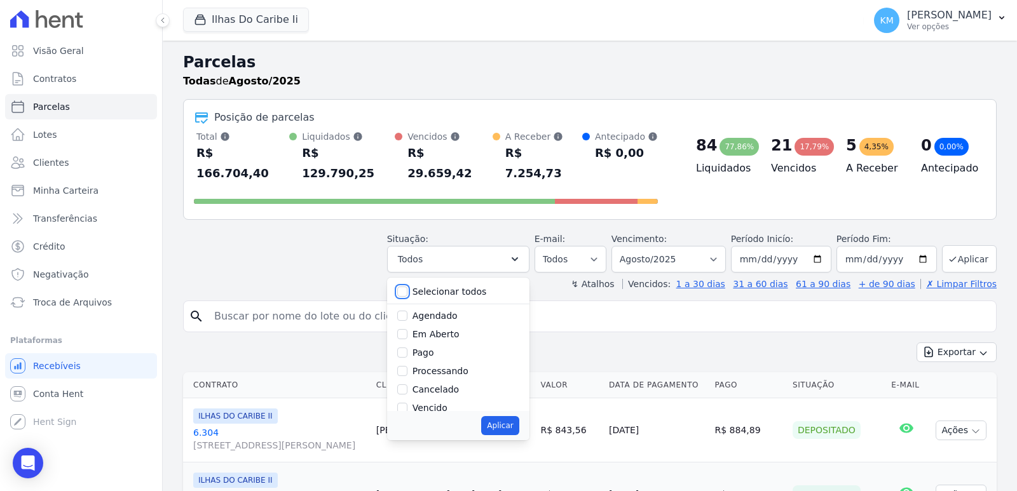
checkbox input "false"
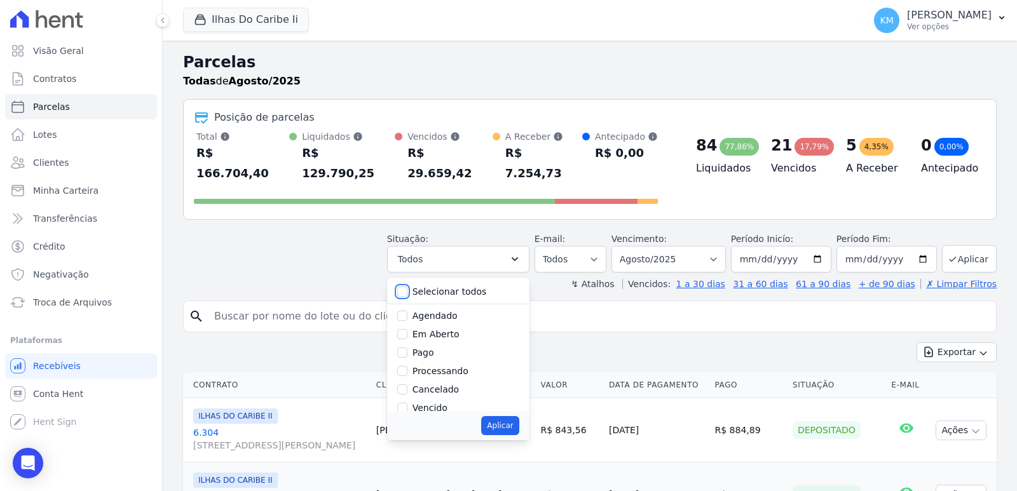
checkbox input "false"
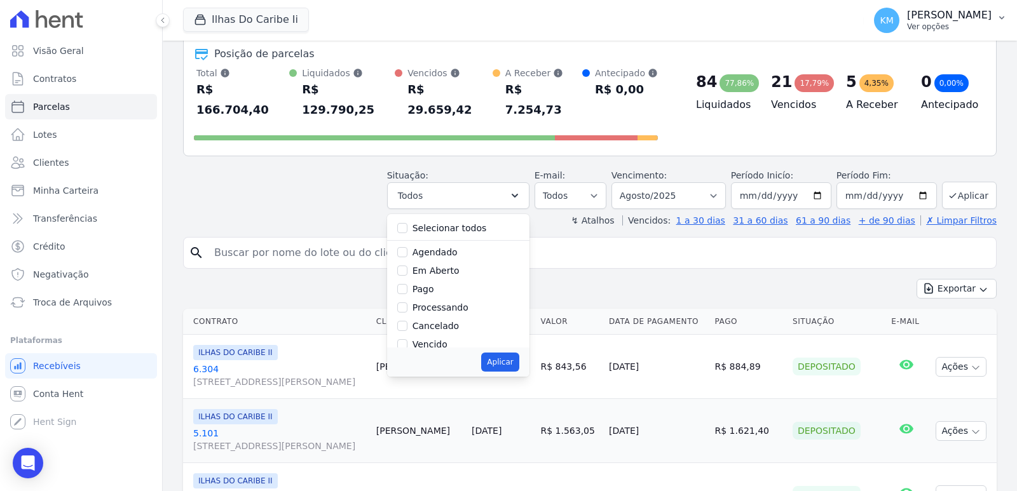
click at [907, 19] on p "[PERSON_NAME]" at bounding box center [949, 15] width 85 height 13
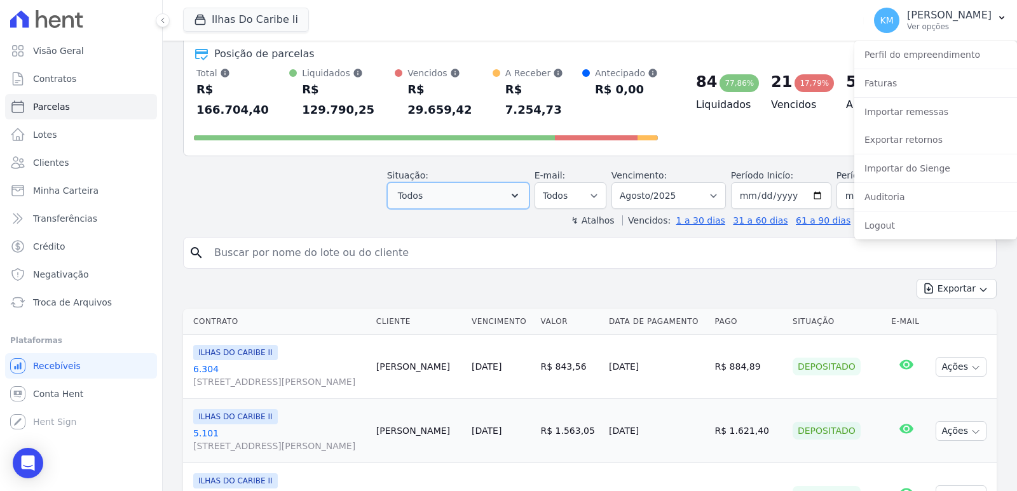
click at [462, 182] on button "Todos" at bounding box center [458, 195] width 142 height 27
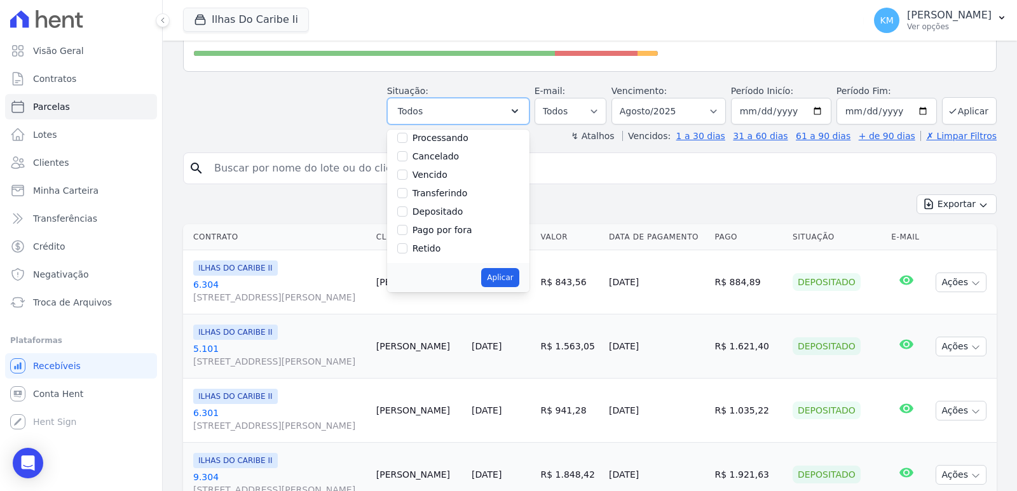
scroll to position [64, 0]
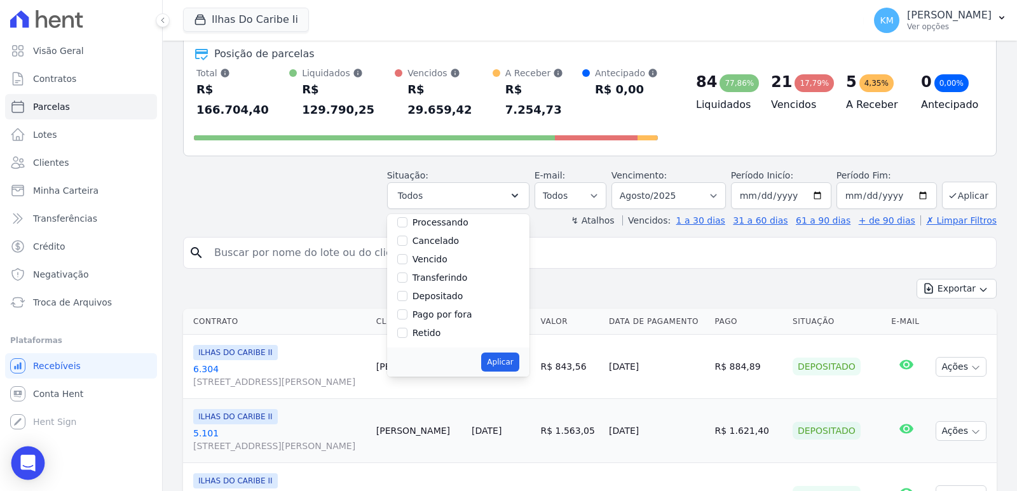
drag, startPoint x: 44, startPoint y: 464, endPoint x: 35, endPoint y: 466, distance: 9.6
click at [39, 465] on body "Visão Geral Contratos Parcelas Lotes Clientes Minha Carteira Transferências Cré…" at bounding box center [508, 245] width 1017 height 491
click at [35, 466] on div "Open Intercom Messenger" at bounding box center [28, 464] width 34 height 34
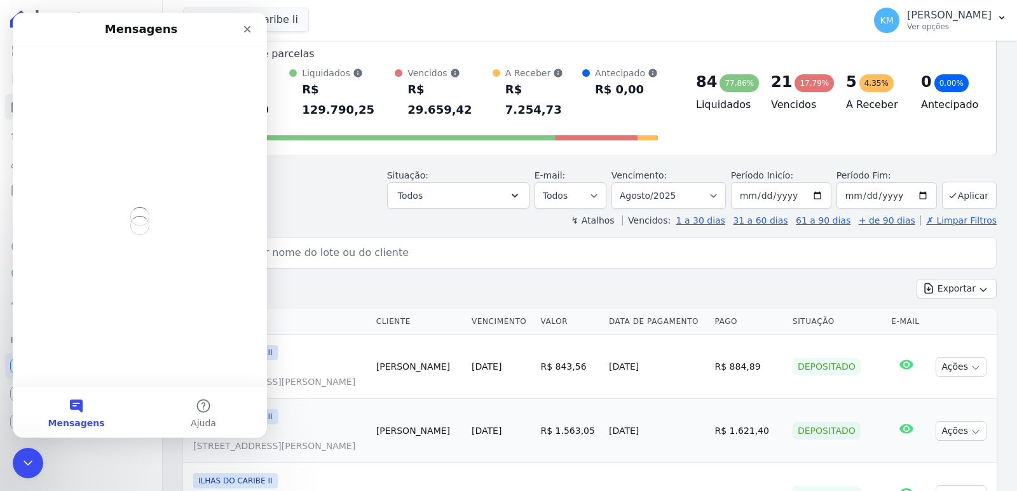
scroll to position [0, 0]
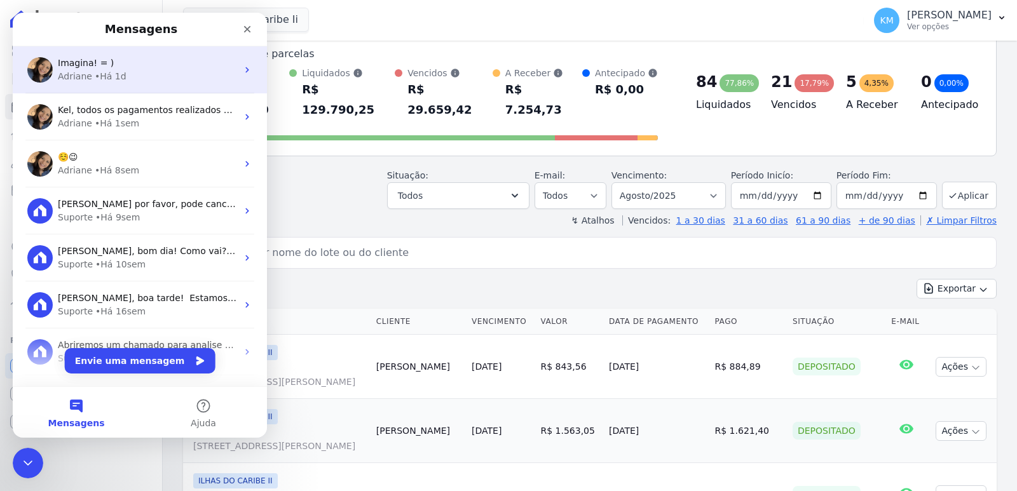
click at [105, 85] on div "Imagina! = ) Adriane • Há 1d" at bounding box center [140, 69] width 254 height 47
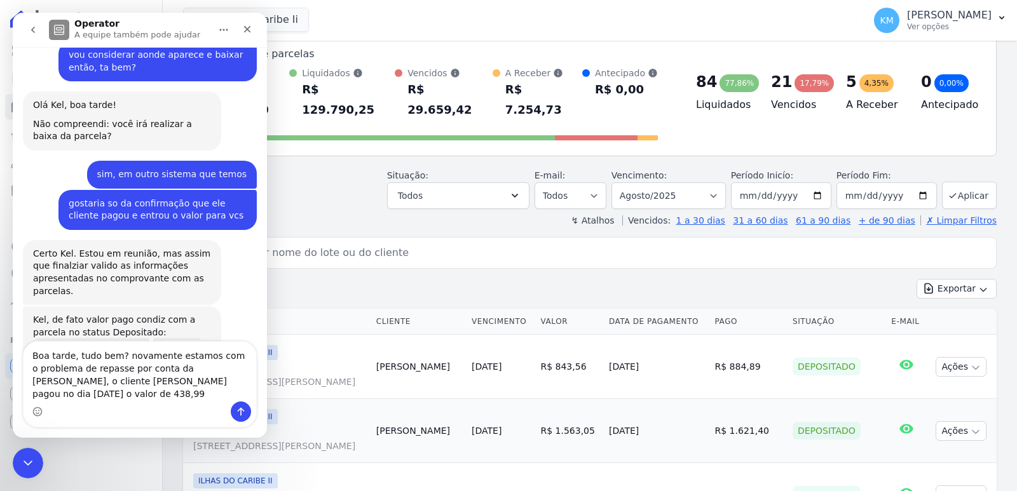
scroll to position [2439, 0]
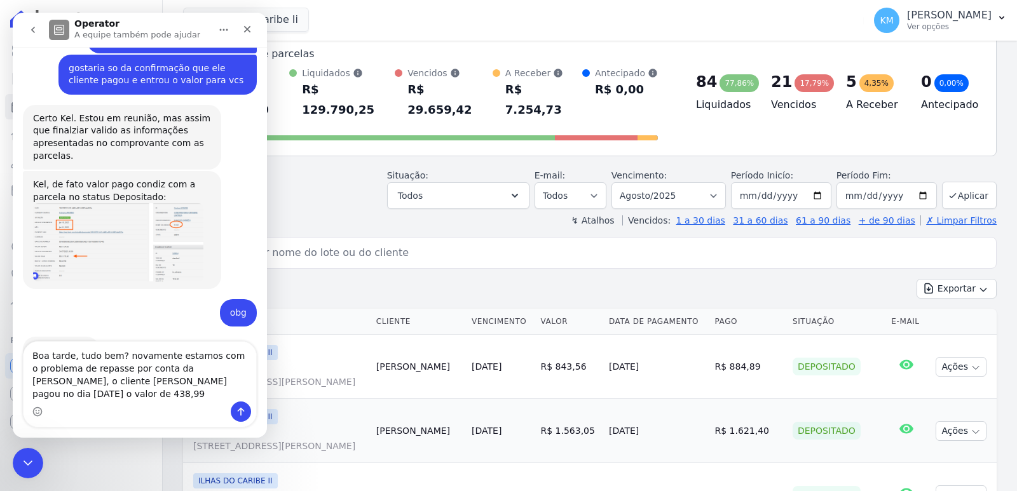
click at [82, 398] on textarea "Boa tarde, tudo bem? novamente estamos com o problema de repasse por conta da H…" at bounding box center [140, 372] width 233 height 60
click at [100, 395] on textarea "Boa tarde, tudo bem? novamente estamos com o problema de repasse por conta da H…" at bounding box center [140, 372] width 233 height 60
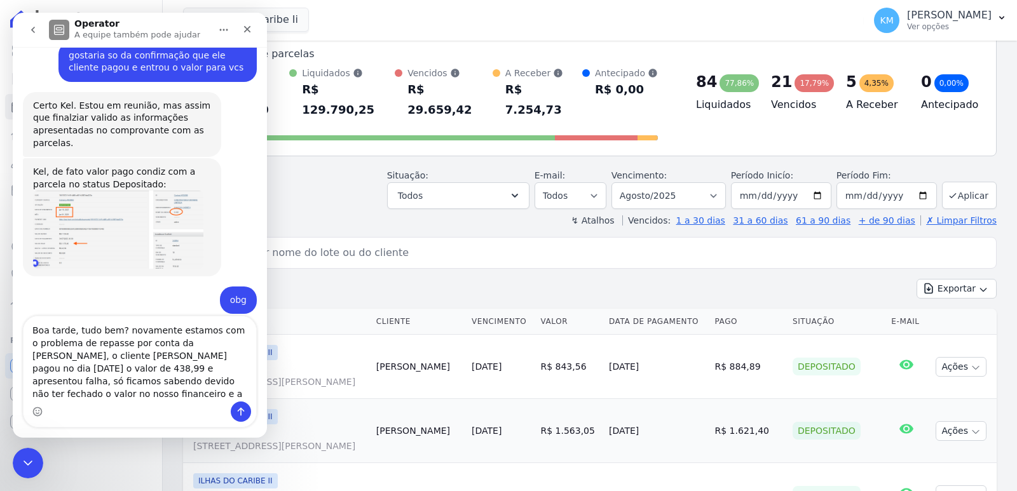
scroll to position [2464, 0]
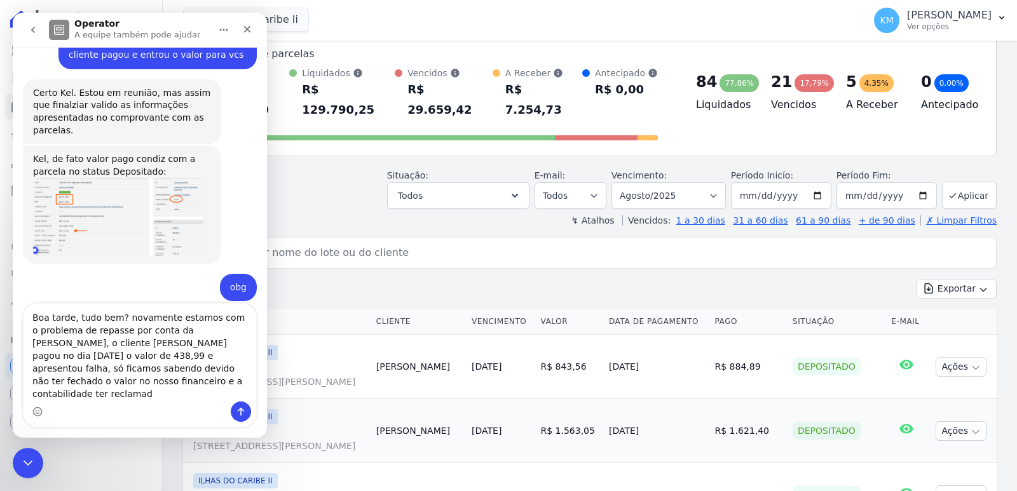
type textarea "Boa tarde, tudo bem? novamente estamos com o problema de repasse por conta da […"
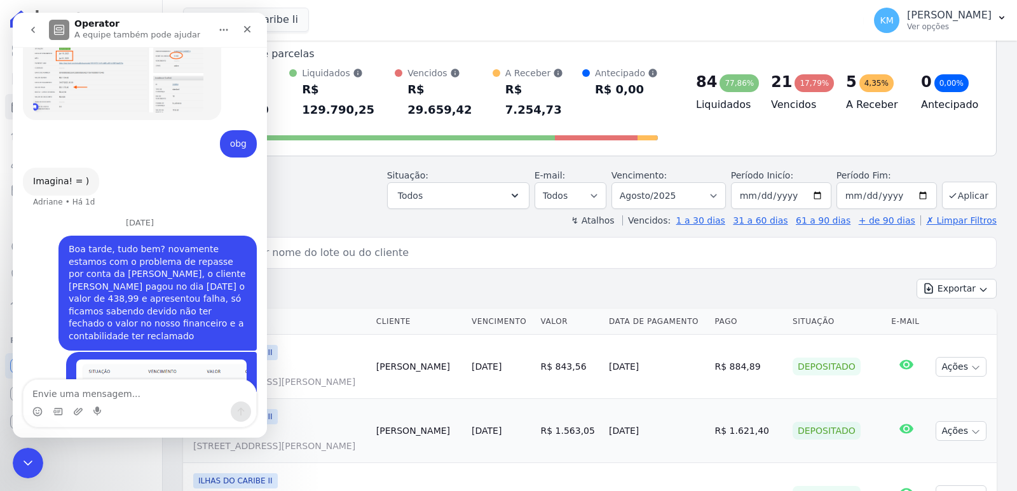
scroll to position [2657, 0]
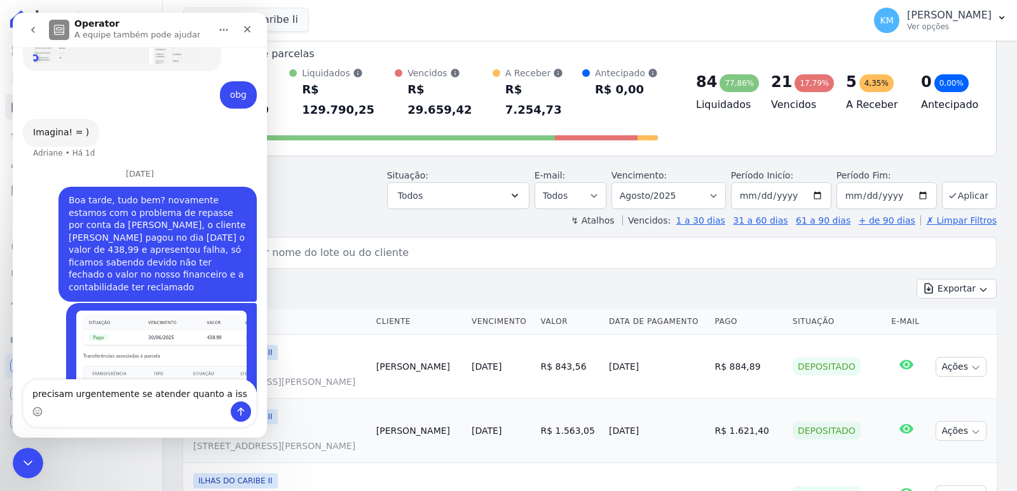
type textarea "precisam urgentemente se atender quanto a isso"
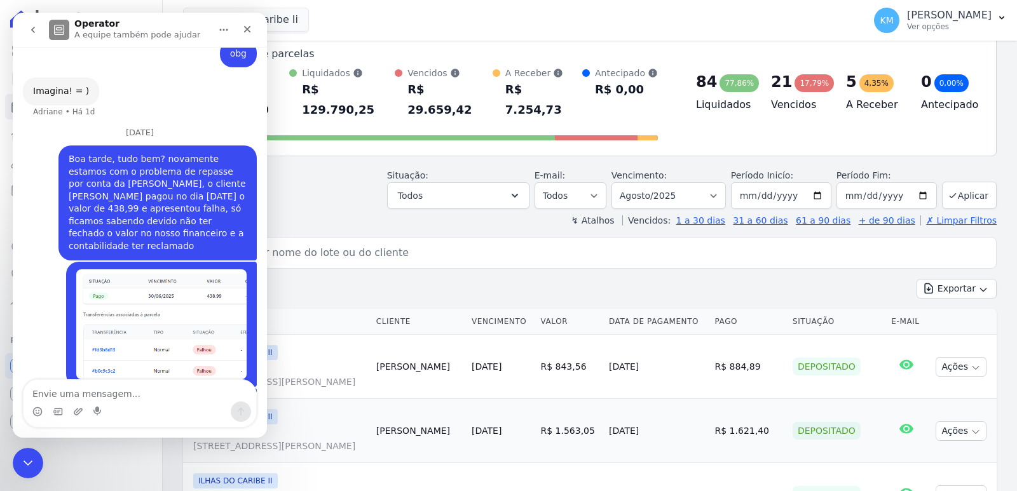
click at [305, 279] on div "Exportar Exportar PDF Exportar CSV" at bounding box center [589, 294] width 813 height 30
click at [26, 459] on icon "Encerramento do Messenger da Intercom" at bounding box center [25, 461] width 15 height 15
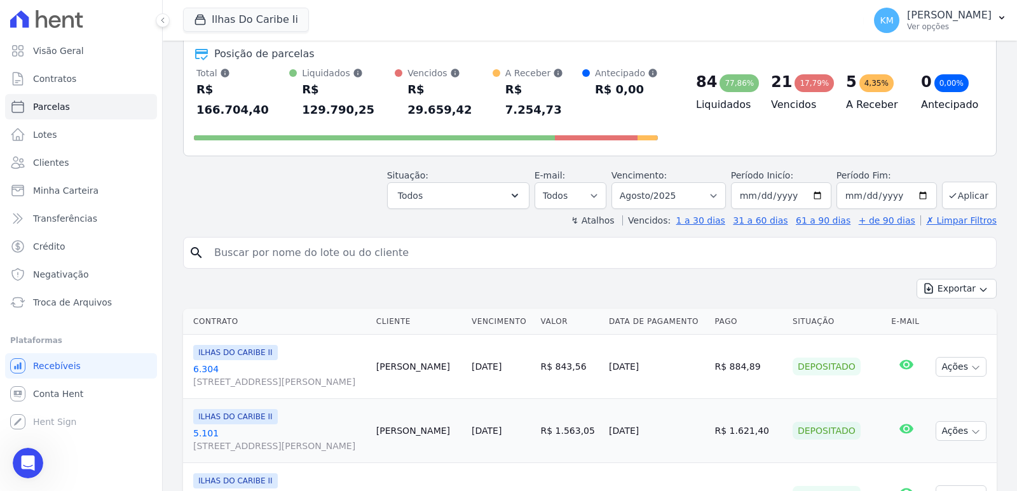
scroll to position [1696, 0]
click at [285, 237] on div "search" at bounding box center [589, 253] width 813 height 32
click at [285, 240] on input "search" at bounding box center [599, 252] width 784 height 25
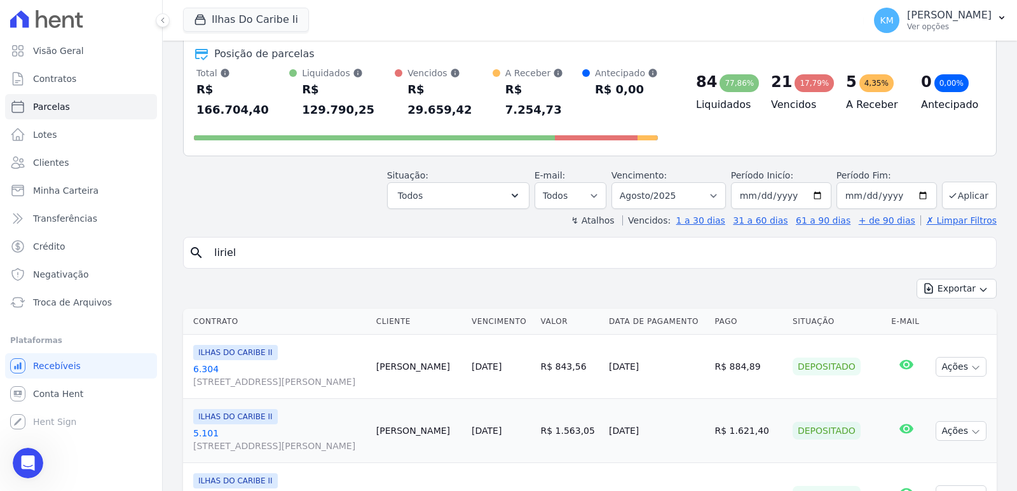
type input "liriel"
select select
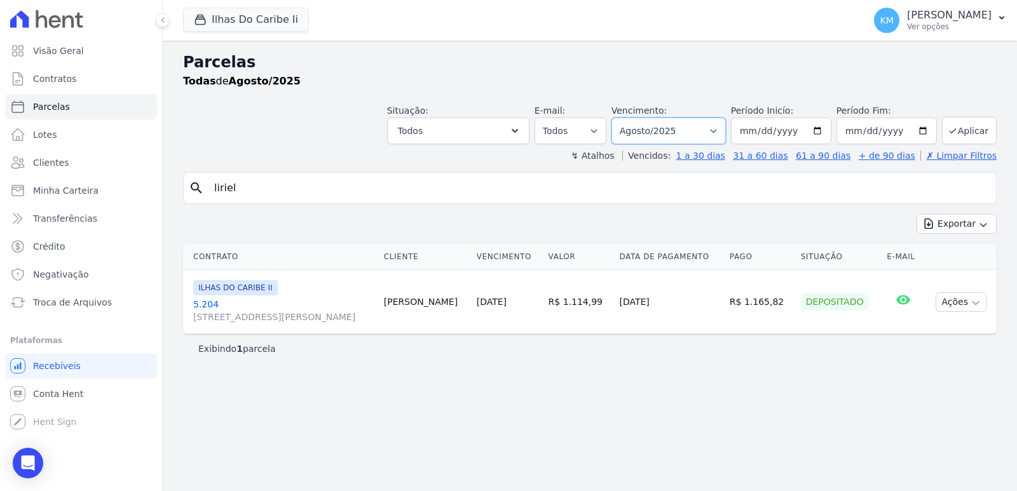
click at [671, 129] on select "Filtrar por período ──────── Todos os meses Agosto/2022 Setembro/2022 Outubro/2…" at bounding box center [668, 131] width 114 height 27
select select "06/2025"
click at [629, 118] on select "Filtrar por período ──────── Todos os meses Agosto/2022 Setembro/2022 Outubro/2…" at bounding box center [668, 131] width 114 height 27
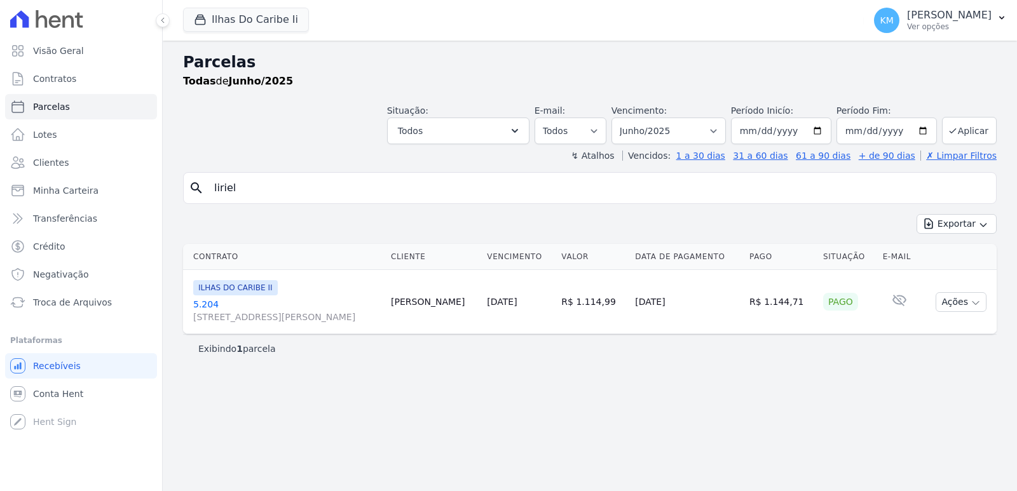
select select
click at [201, 309] on link "5.204 Rua Jornalista Octávio Secundino, 384, Bom Retiro" at bounding box center [286, 310] width 187 height 25
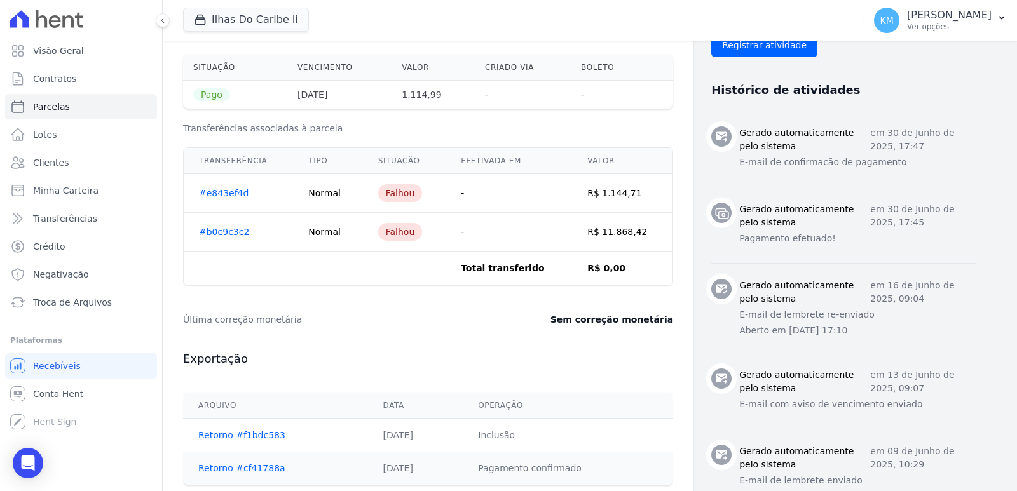
scroll to position [381, 0]
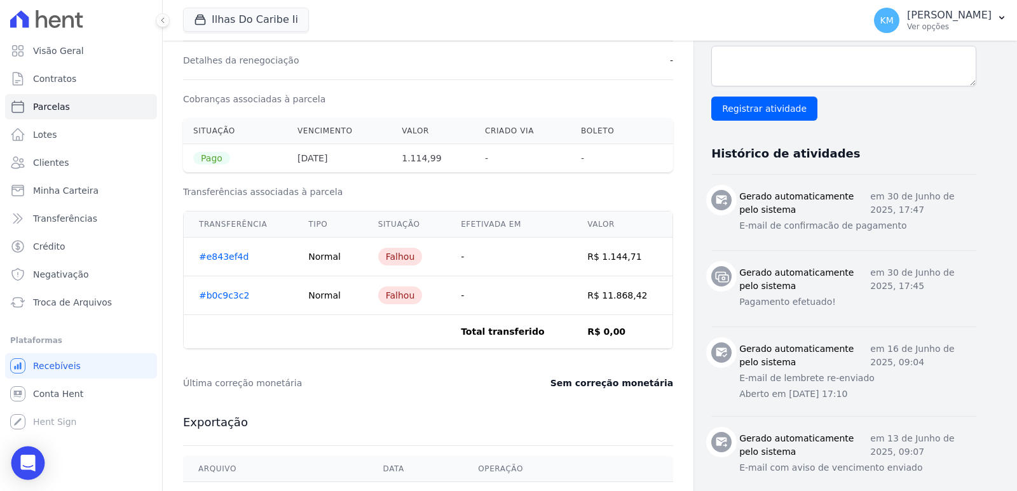
click at [31, 463] on icon "Open Intercom Messenger" at bounding box center [27, 463] width 15 height 17
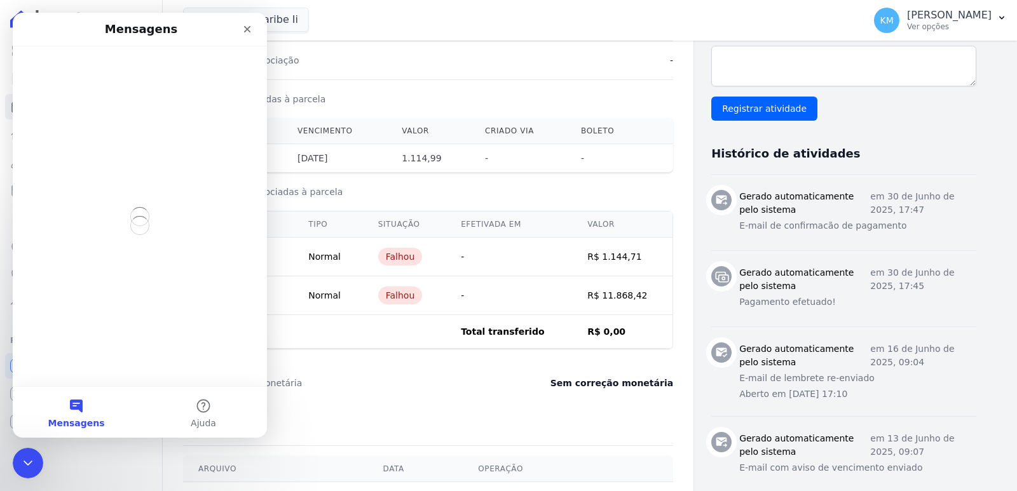
scroll to position [0, 0]
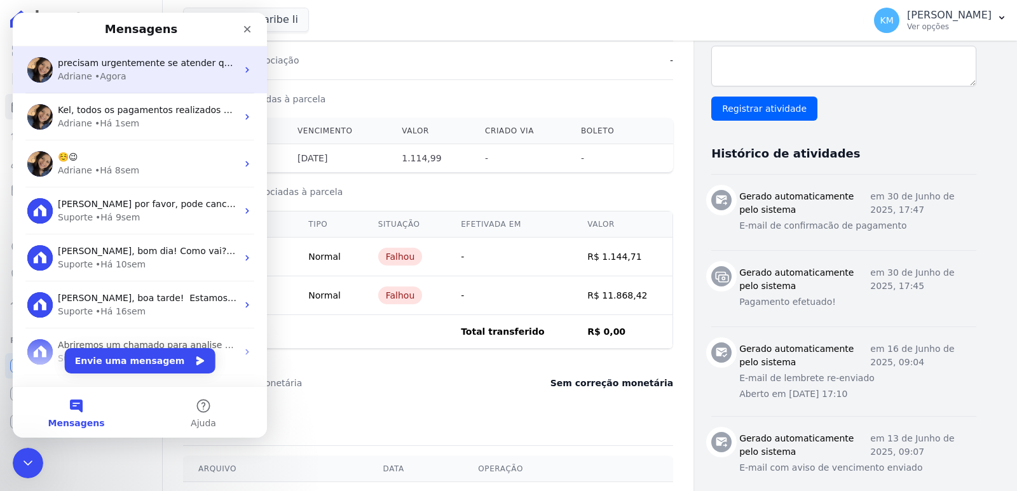
click at [114, 82] on div "• Agora" at bounding box center [111, 76] width 32 height 13
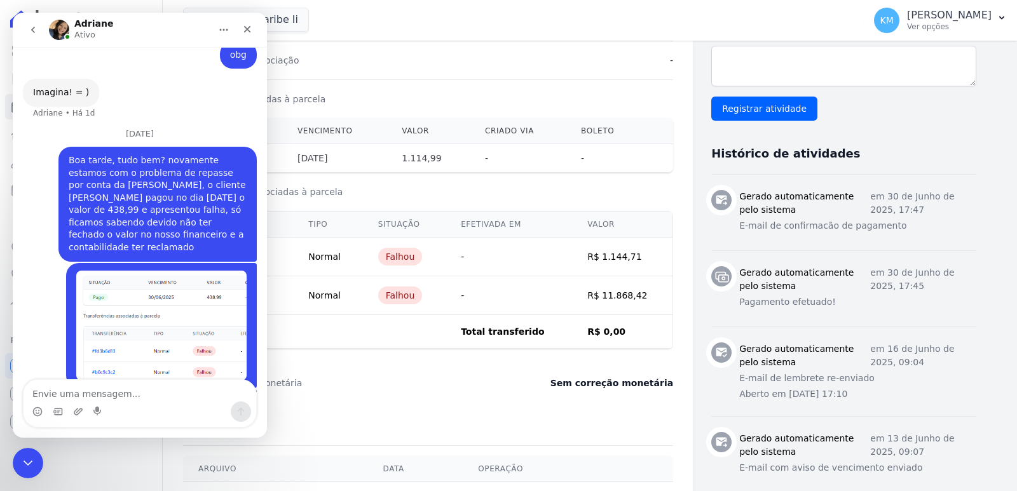
scroll to position [2698, 0]
click at [82, 386] on textarea "Envie uma mensagem..." at bounding box center [140, 391] width 233 height 22
click at [78, 393] on textarea "Envie uma mensagem..." at bounding box center [140, 391] width 233 height 22
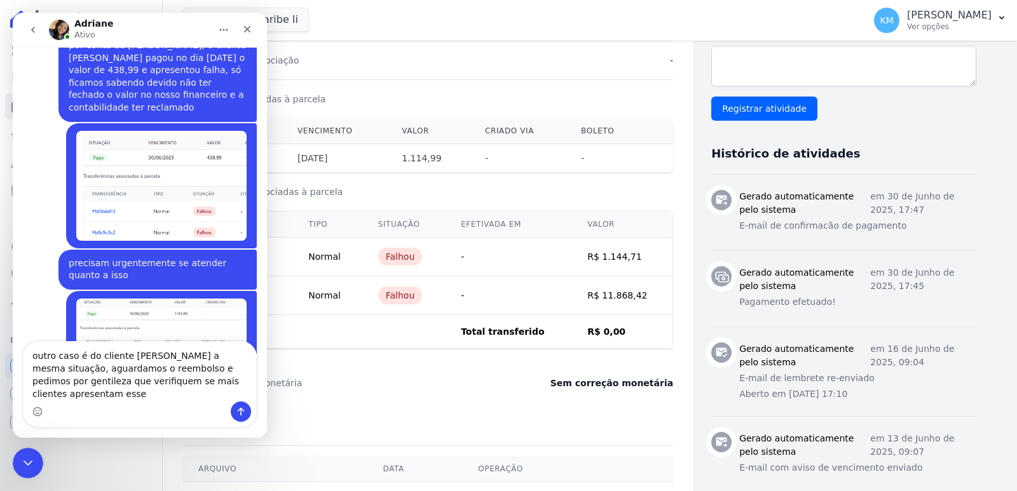
scroll to position [2849, 0]
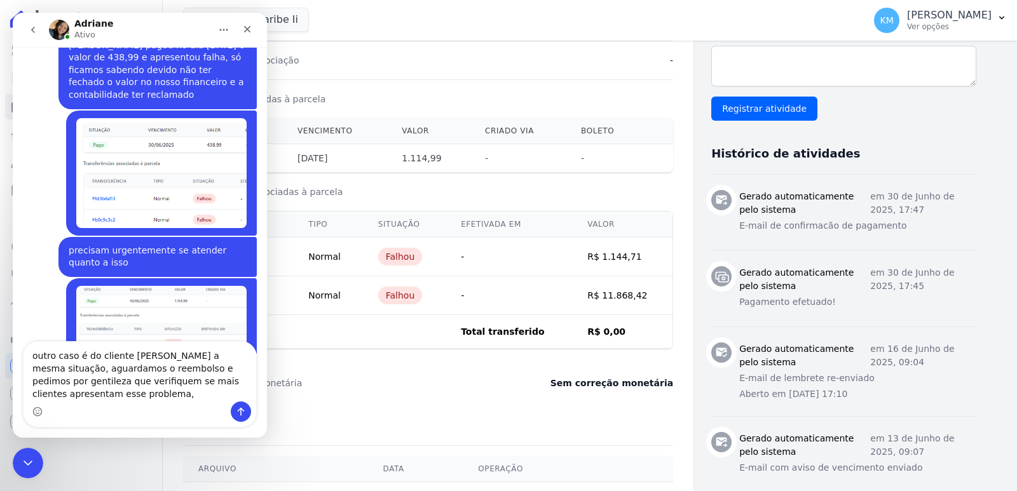
type textarea "outro caso é do cliente LIRIEL SOUZA a mesma situação, aguardamos o reembolso e…"
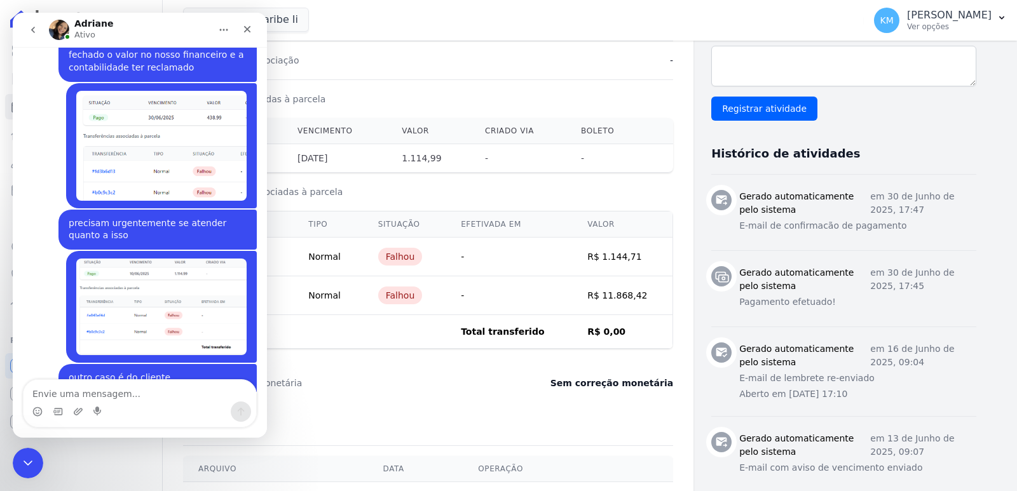
scroll to position [2877, 0]
click at [29, 467] on icon "Encerramento do Messenger da Intercom" at bounding box center [25, 461] width 15 height 15
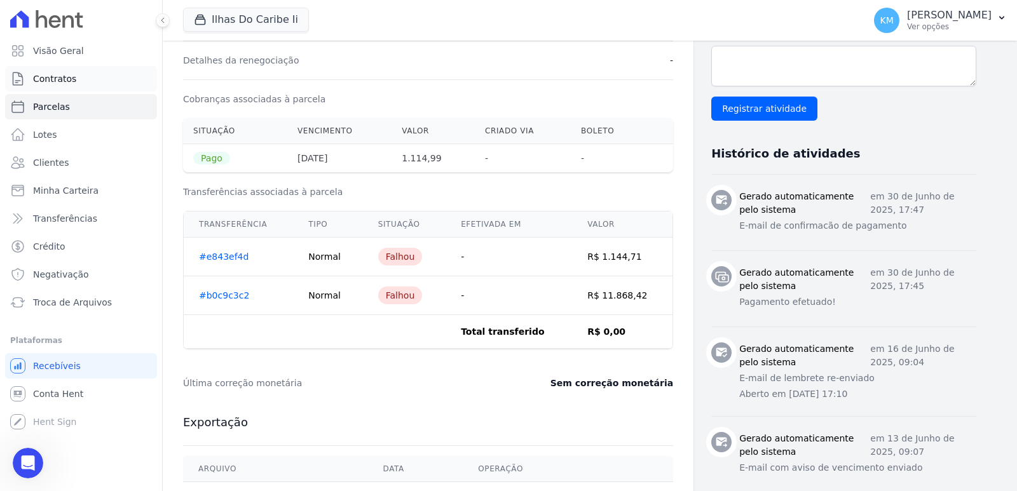
click at [53, 77] on span "Contratos" at bounding box center [54, 78] width 43 height 13
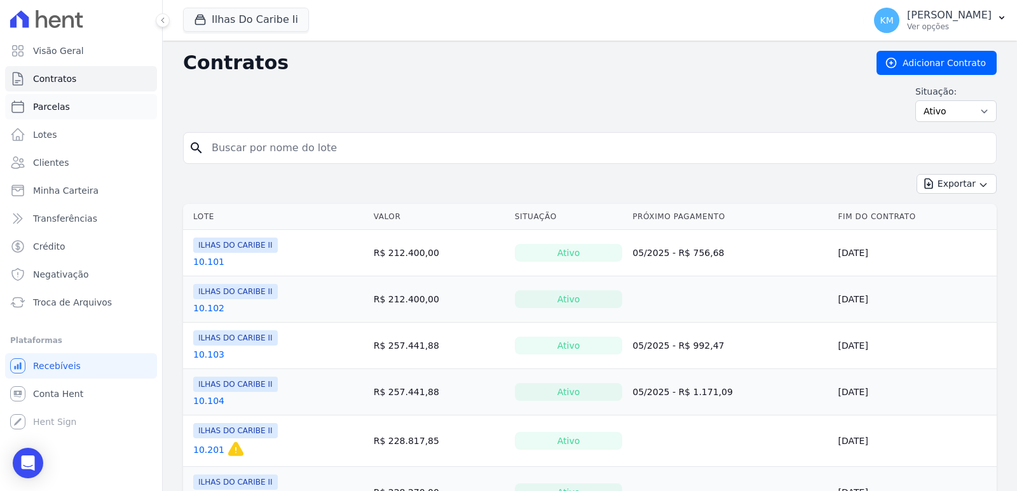
click at [44, 111] on span "Parcelas" at bounding box center [51, 106] width 37 height 13
select select
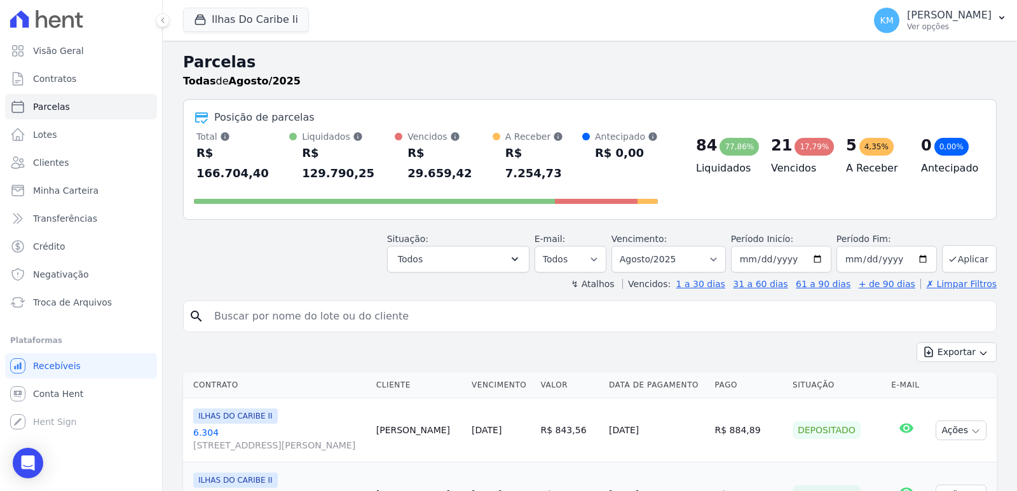
click at [72, 107] on link "Parcelas" at bounding box center [81, 106] width 152 height 25
select select
click at [32, 464] on icon "Open Intercom Messenger" at bounding box center [27, 463] width 15 height 17
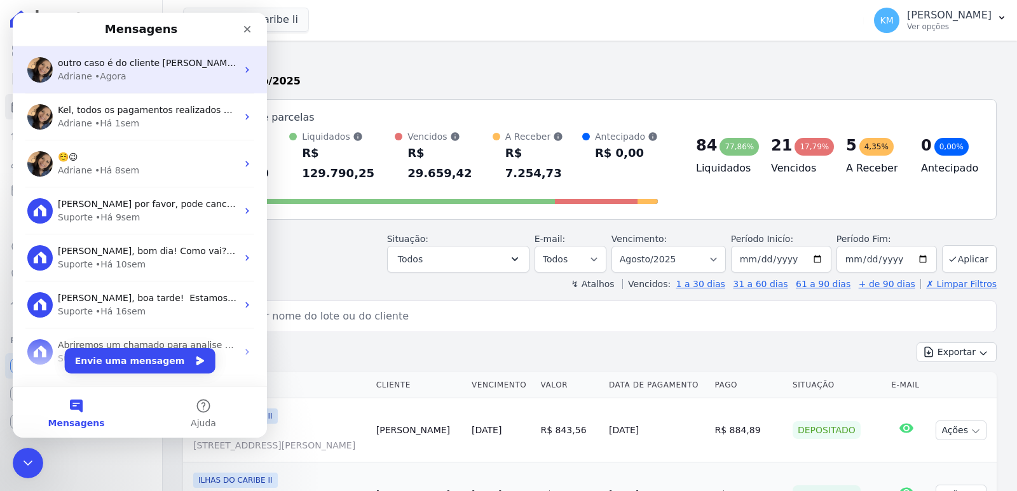
click at [89, 81] on div "Adriane • Agora" at bounding box center [147, 76] width 179 height 13
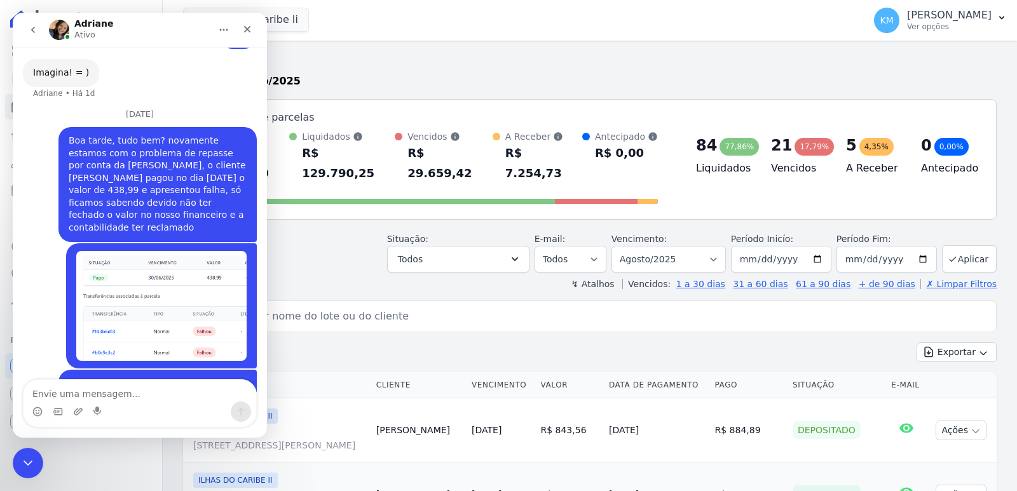
click at [97, 387] on textarea "Envie uma mensagem..." at bounding box center [140, 391] width 233 height 22
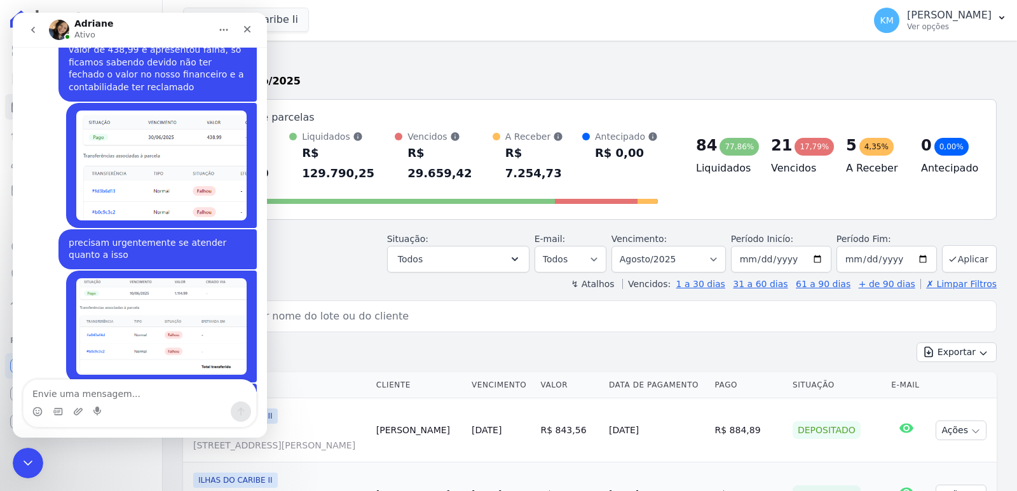
scroll to position [2877, 0]
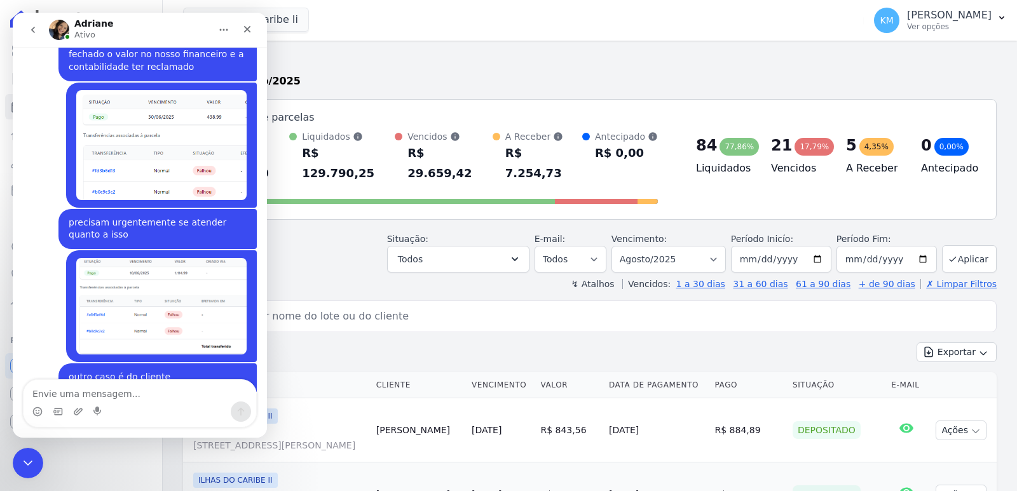
click at [97, 388] on textarea "Envie uma mensagem..." at bounding box center [140, 391] width 233 height 22
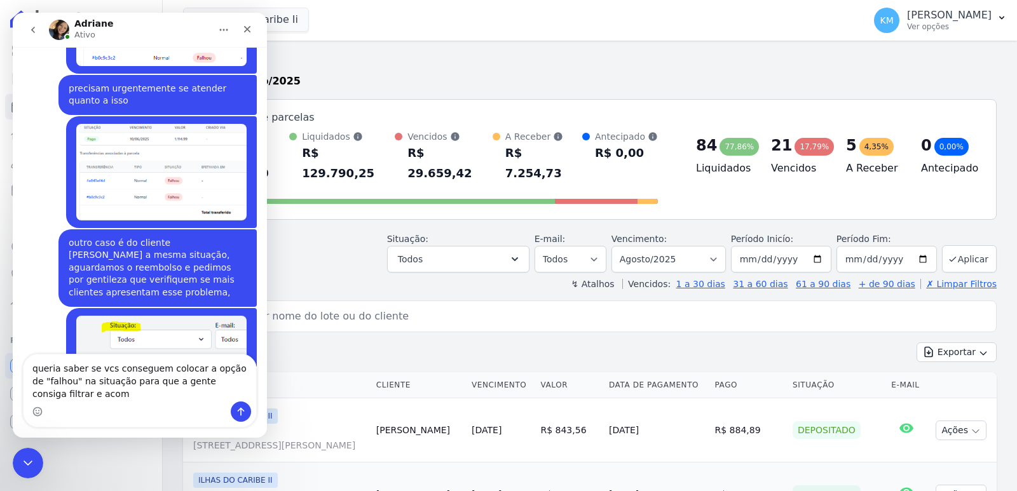
scroll to position [3024, 0]
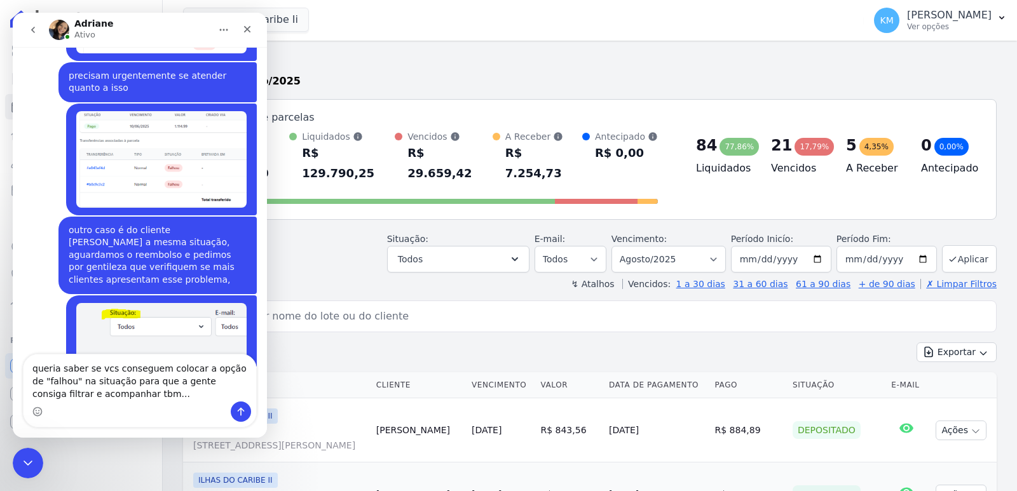
type textarea "queria saber se vcs conseguem colocar a opção de "falhou" na situação para que …"
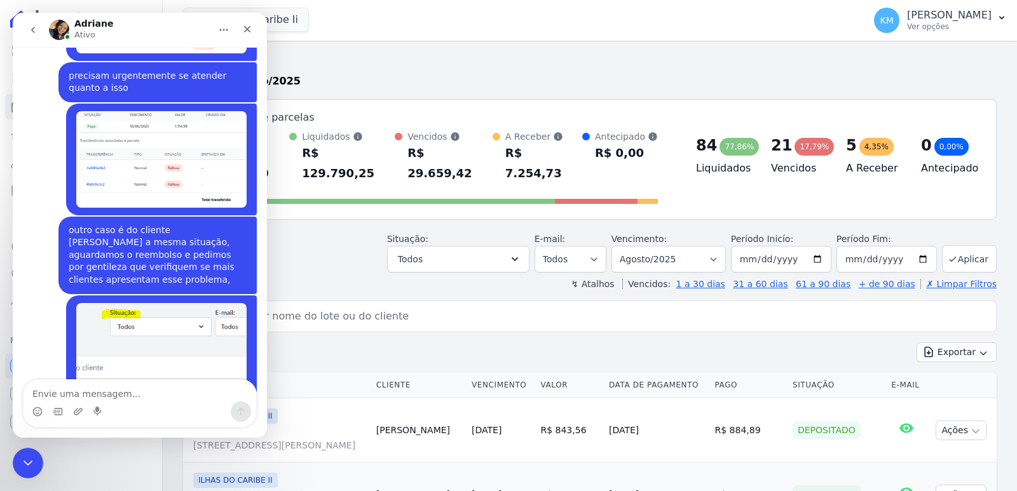
scroll to position [3052, 0]
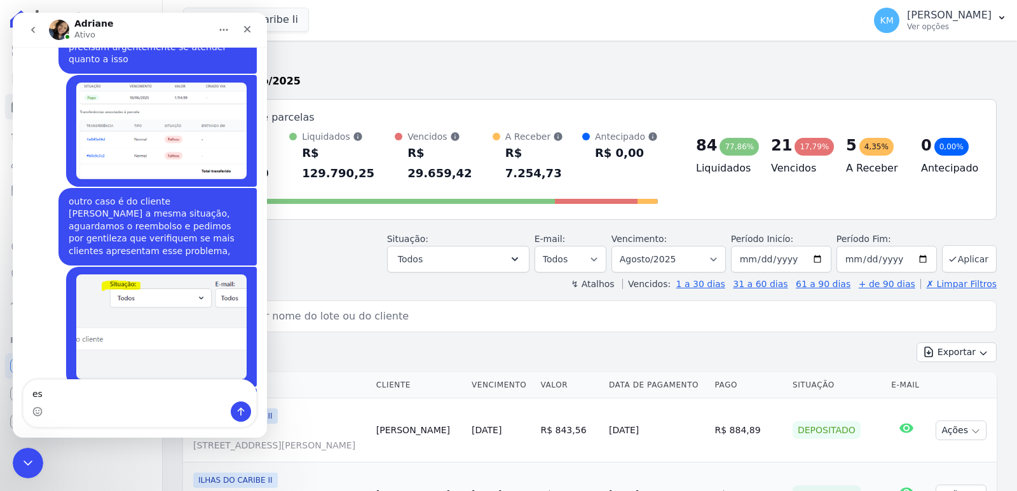
type textarea "e"
click at [15, 460] on div "Encerramento do Messenger da Intercom" at bounding box center [26, 461] width 30 height 30
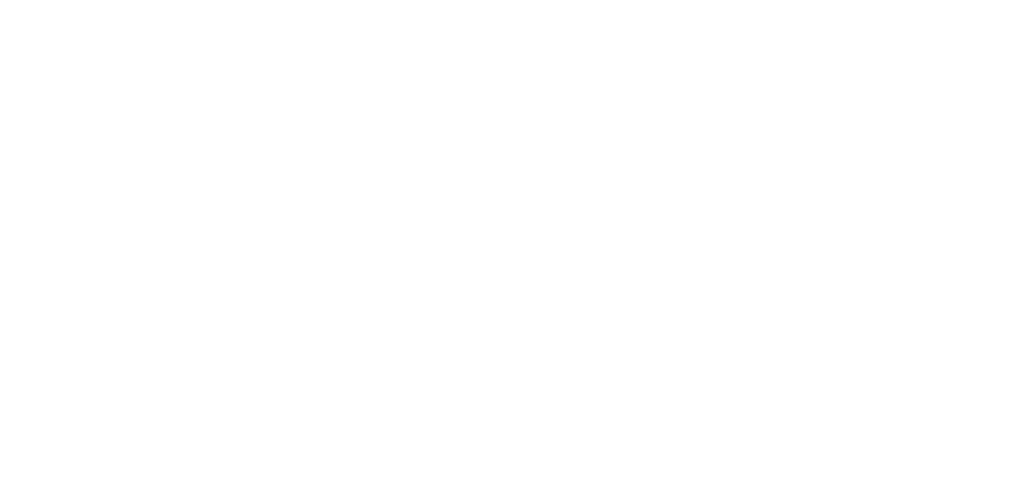
select select
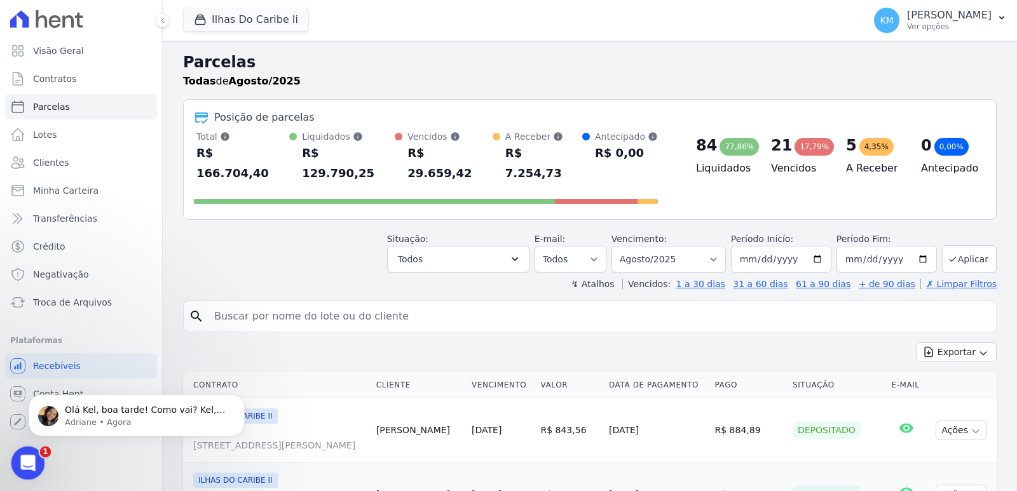
click at [22, 450] on div "Abertura do Messenger da Intercom" at bounding box center [26, 461] width 42 height 42
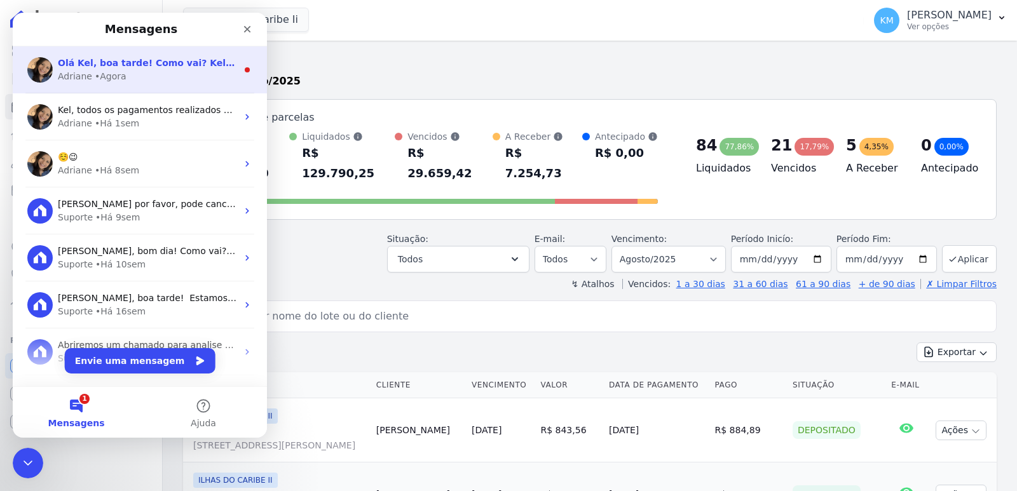
click at [105, 76] on div "• Agora" at bounding box center [111, 76] width 32 height 13
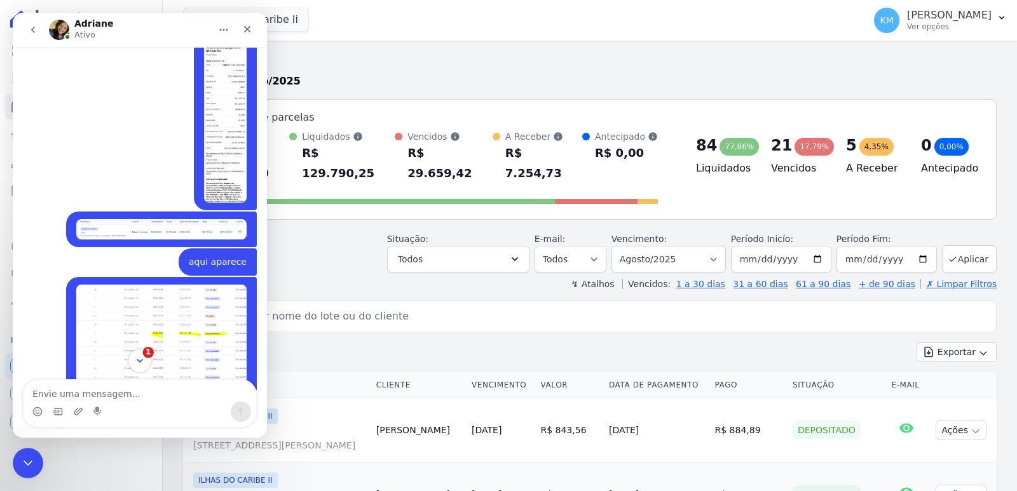
scroll to position [2238, 0]
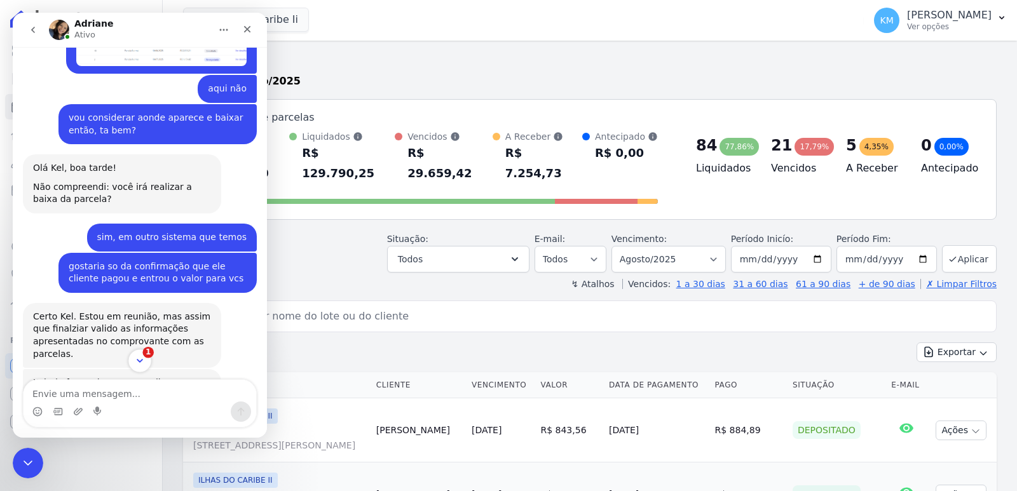
click at [147, 369] on button "1" at bounding box center [140, 361] width 24 height 24
click at [145, 361] on icon "Scroll to bottom" at bounding box center [139, 360] width 11 height 11
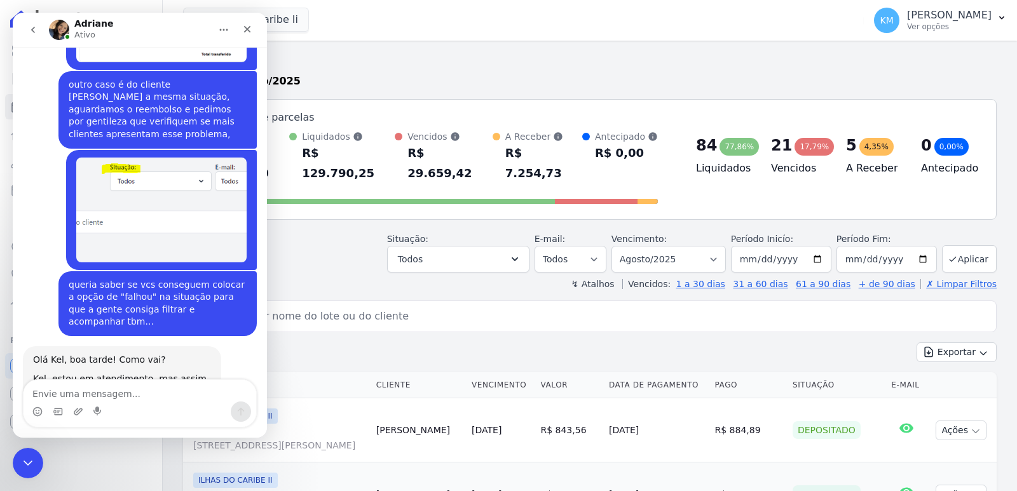
scroll to position [3159, 0]
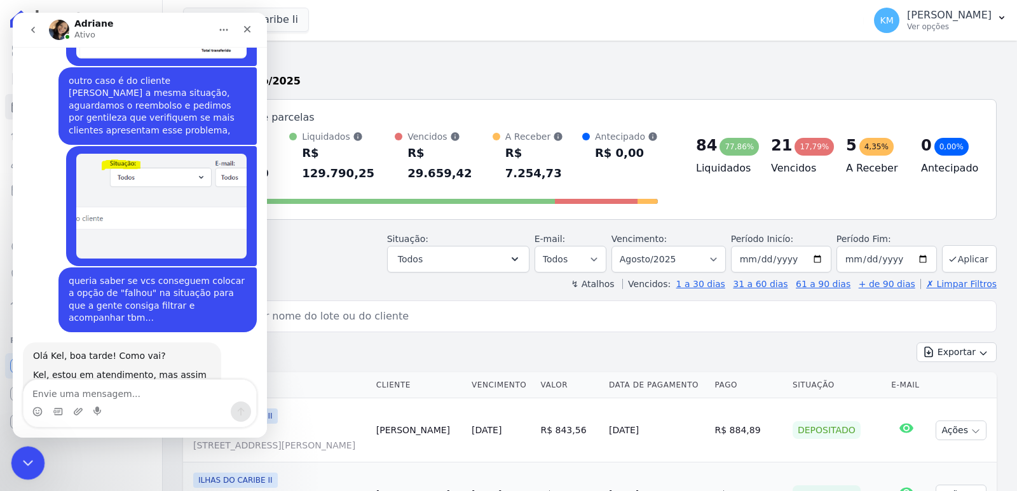
click at [19, 468] on icon "Encerramento do Messenger da Intercom" at bounding box center [25, 461] width 15 height 15
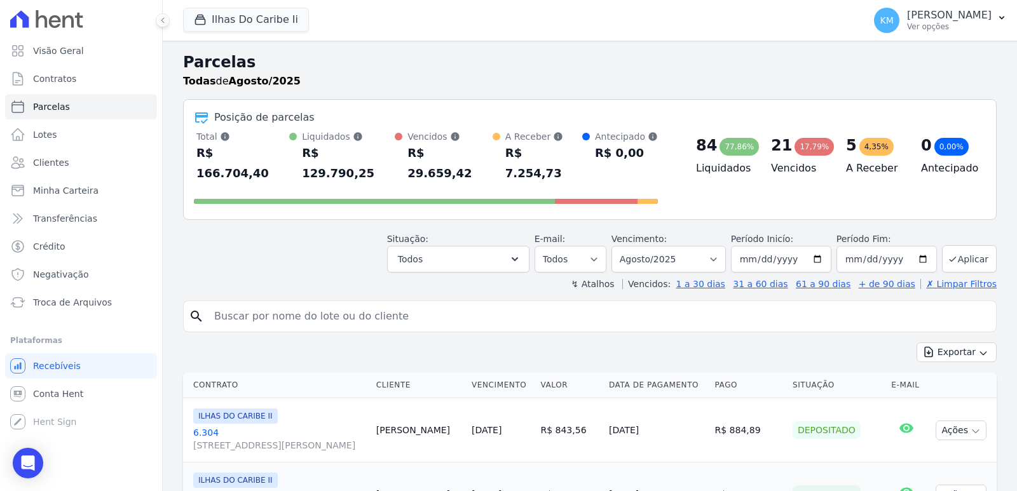
select select
click at [29, 459] on icon "Open Intercom Messenger" at bounding box center [27, 463] width 15 height 17
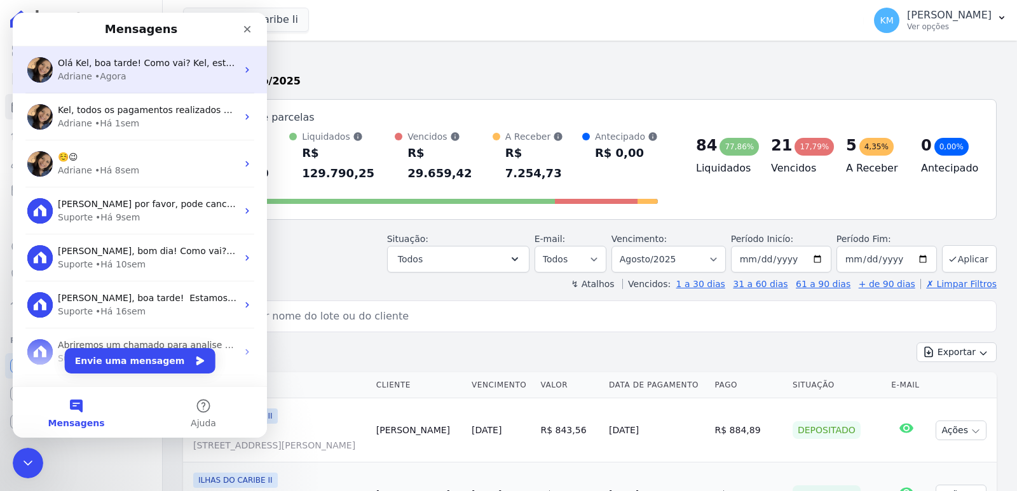
click at [132, 82] on div "Adriane • Agora" at bounding box center [147, 76] width 179 height 13
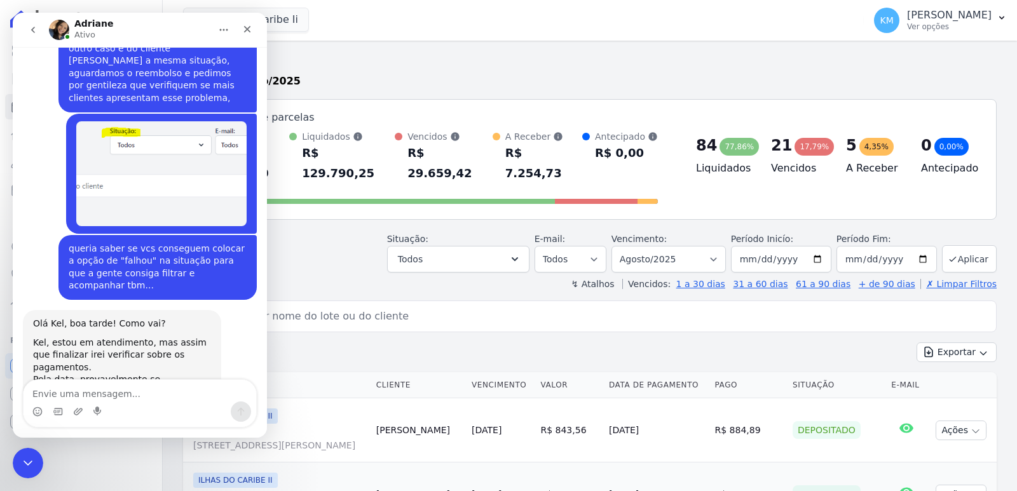
scroll to position [3198, 0]
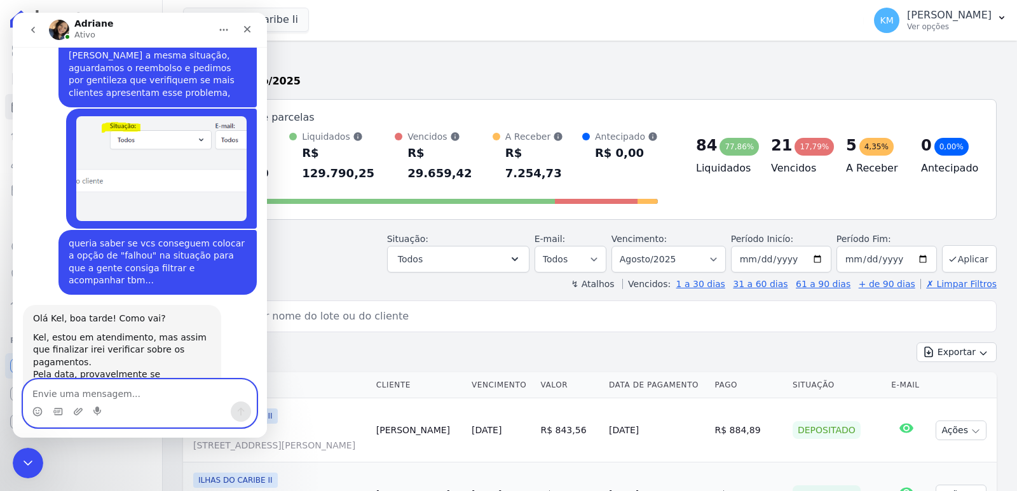
click at [125, 395] on textarea "Envie uma mensagem..." at bounding box center [140, 391] width 233 height 22
type textarea "C"
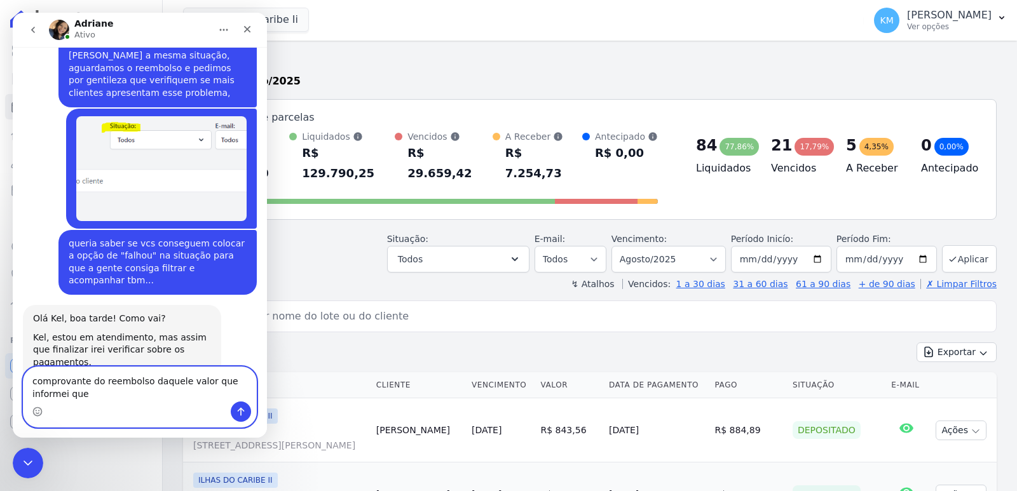
scroll to position [3211, 0]
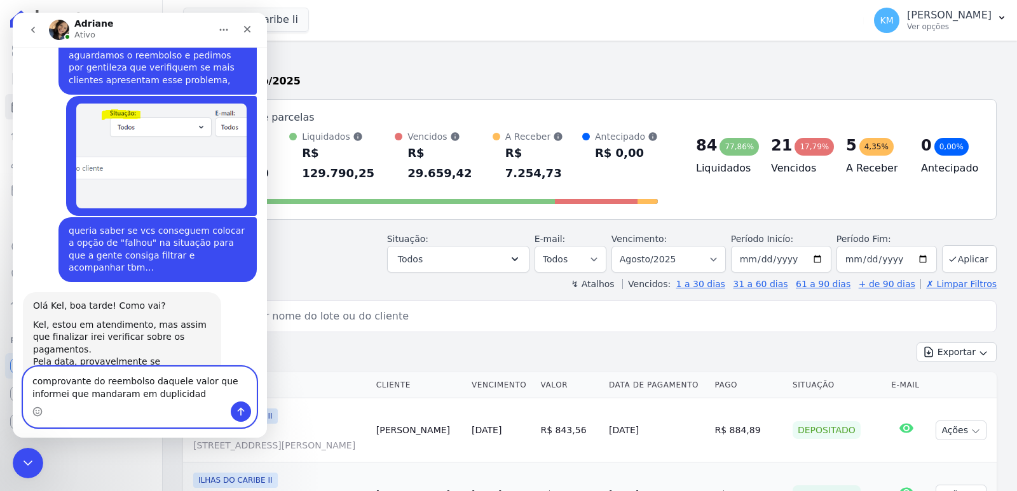
type textarea "comprovante do reembolso daquele valor que informei que mandaram em duplicidade"
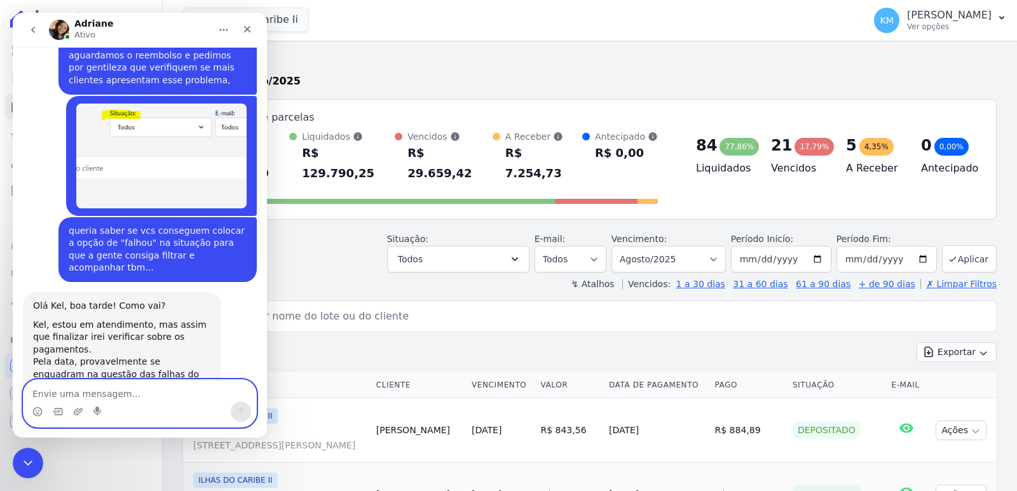
scroll to position [3240, 0]
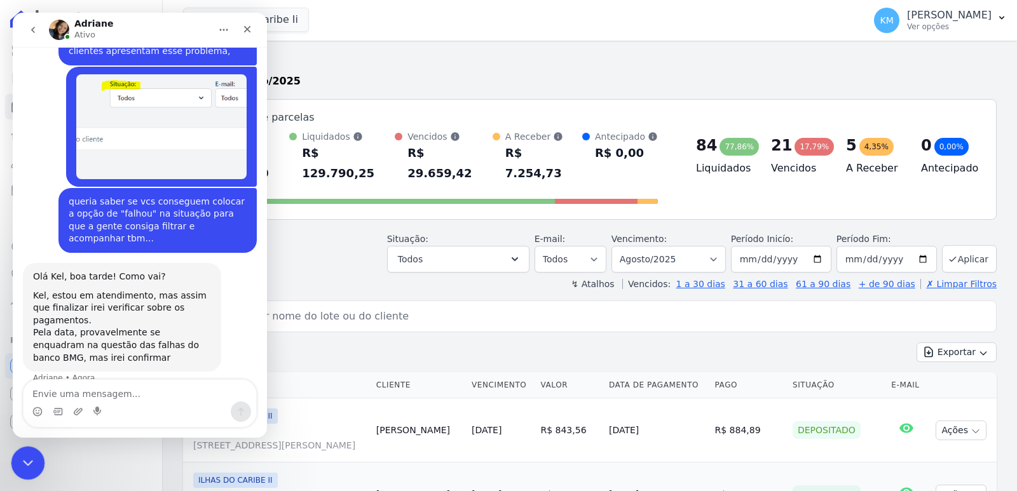
drag, startPoint x: 10, startPoint y: 28, endPoint x: 22, endPoint y: 478, distance: 450.7
click at [22, 480] on div "Visão Geral Contratos [GEOGRAPHIC_DATA] Lotes Clientes Minha Carteira Transferê…" at bounding box center [81, 245] width 162 height 491
click at [21, 463] on icon "Encerramento do Messenger da Intercom" at bounding box center [25, 461] width 15 height 15
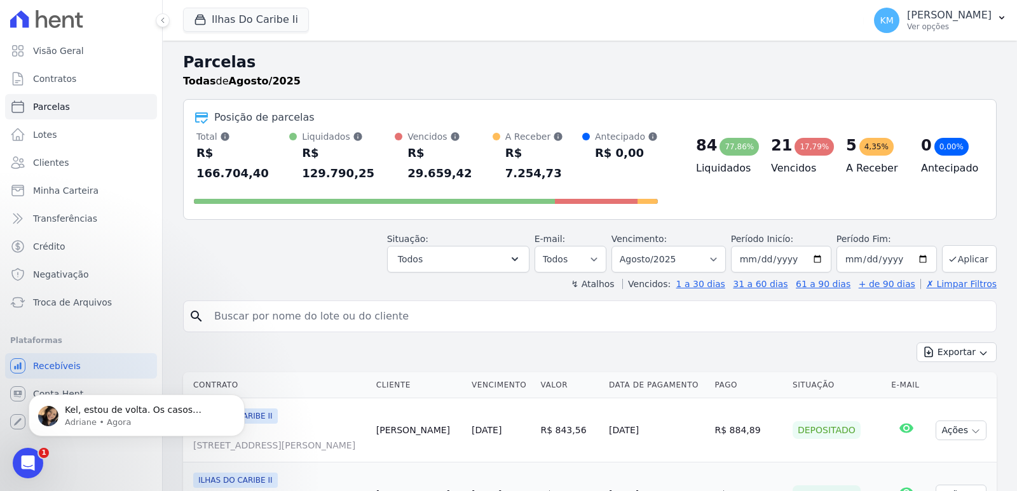
scroll to position [3479, 0]
